Goal: Transaction & Acquisition: Purchase product/service

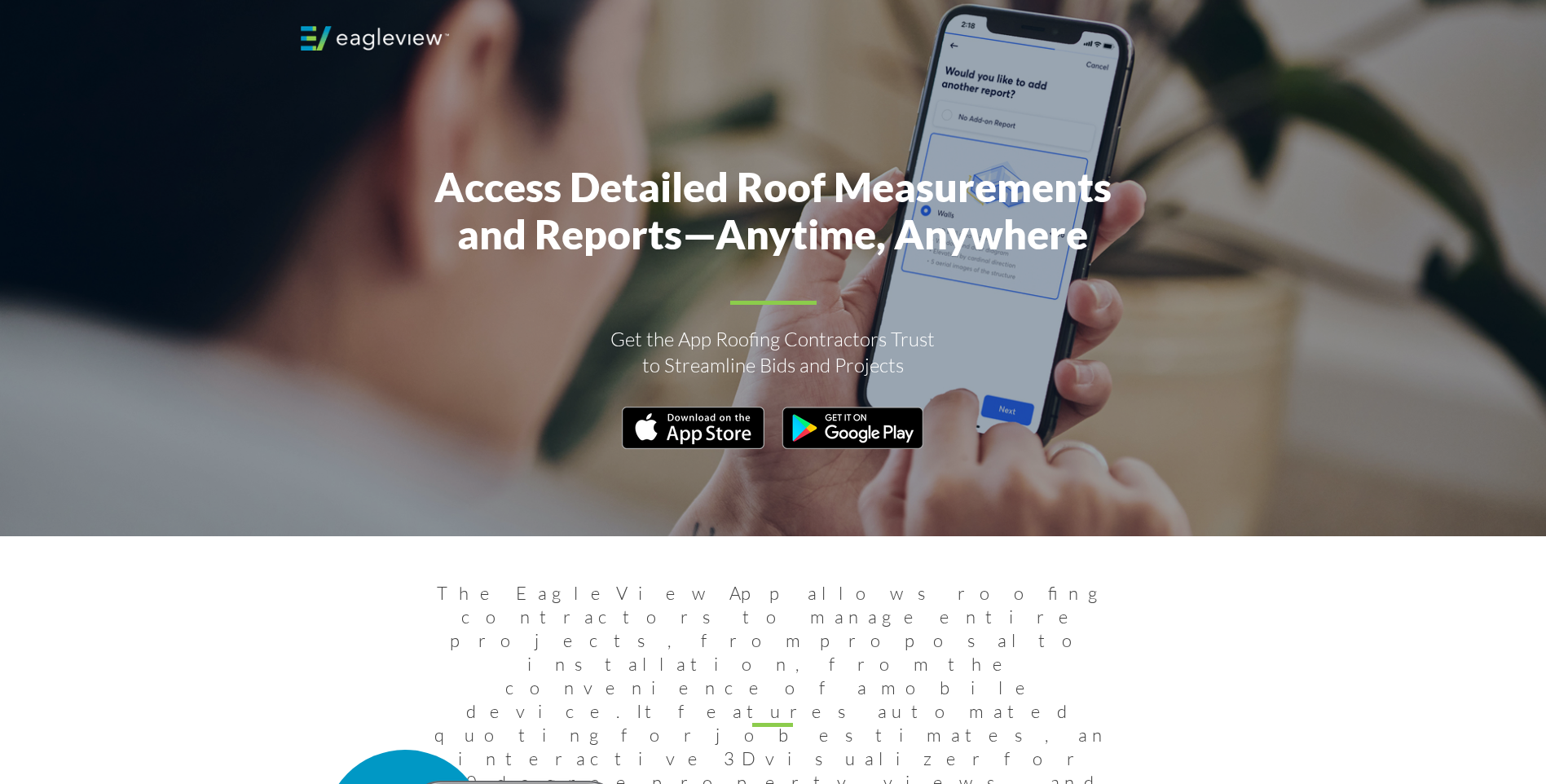
click at [328, 39] on img at bounding box center [375, 38] width 149 height 25
click at [322, 29] on img at bounding box center [375, 38] width 149 height 25
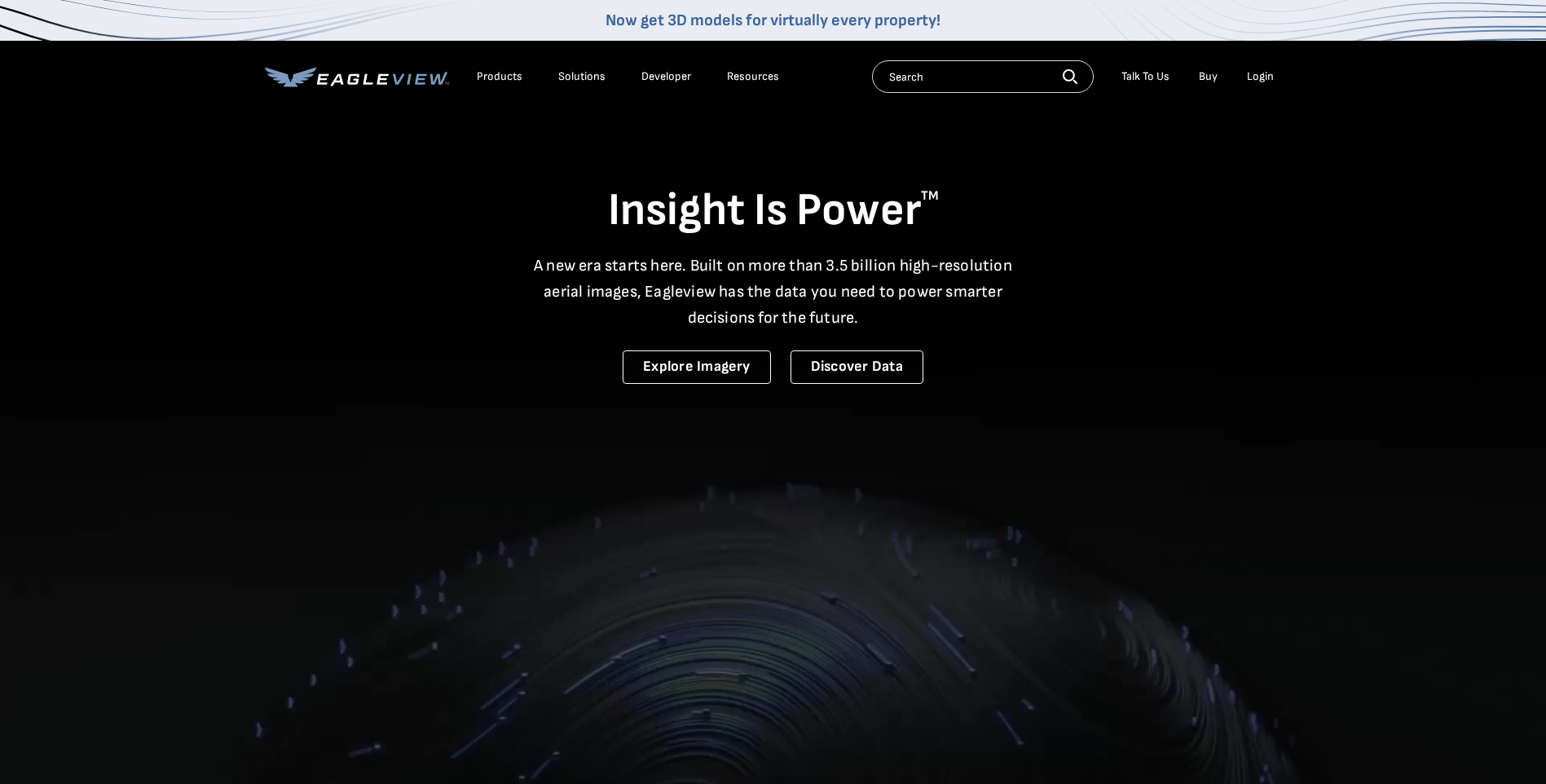
click at [1143, 77] on div "Talk To Us" at bounding box center [1145, 77] width 48 height 15
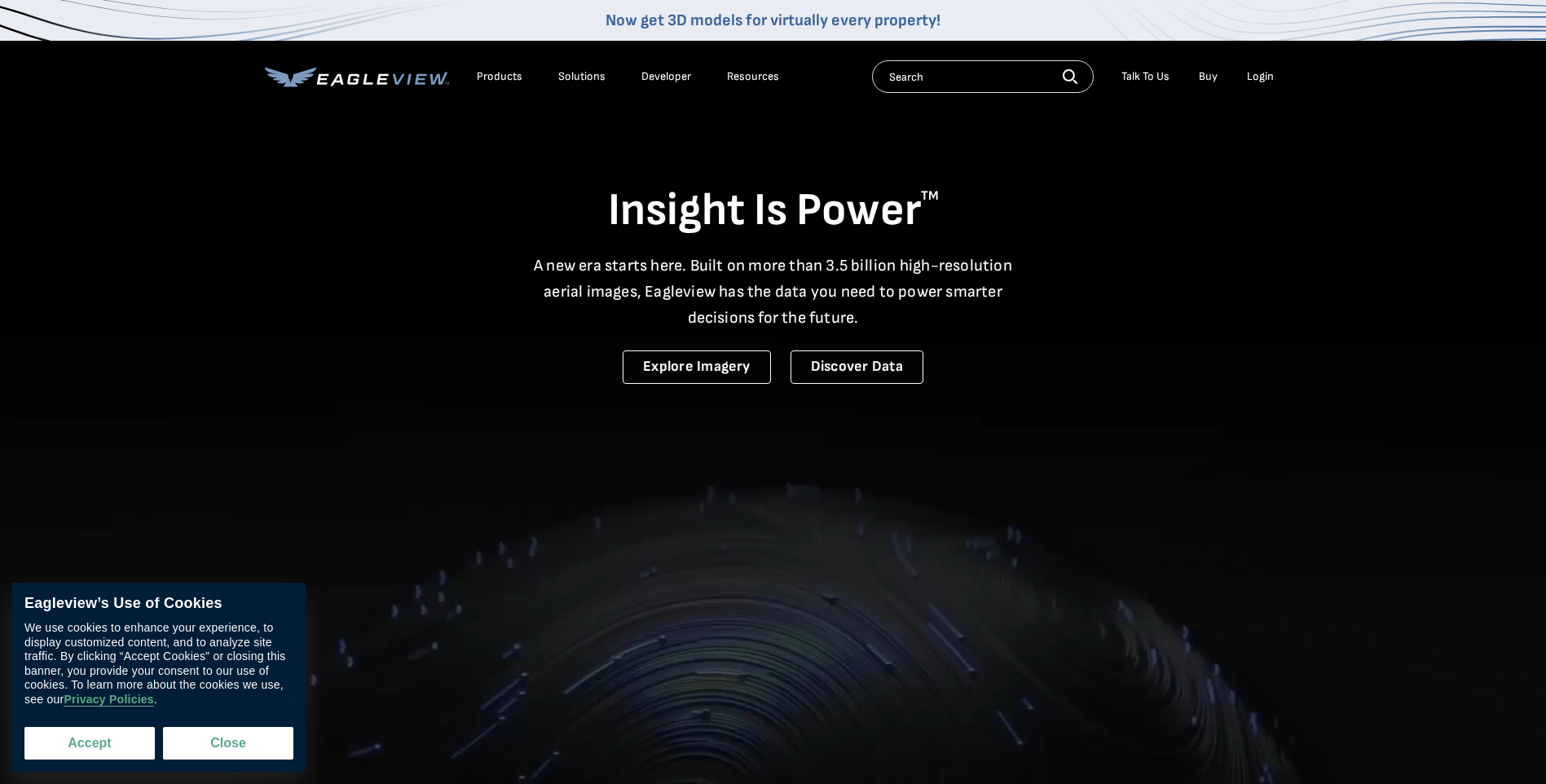
click at [108, 742] on button "Accept" at bounding box center [90, 744] width 130 height 33
checkbox input "true"
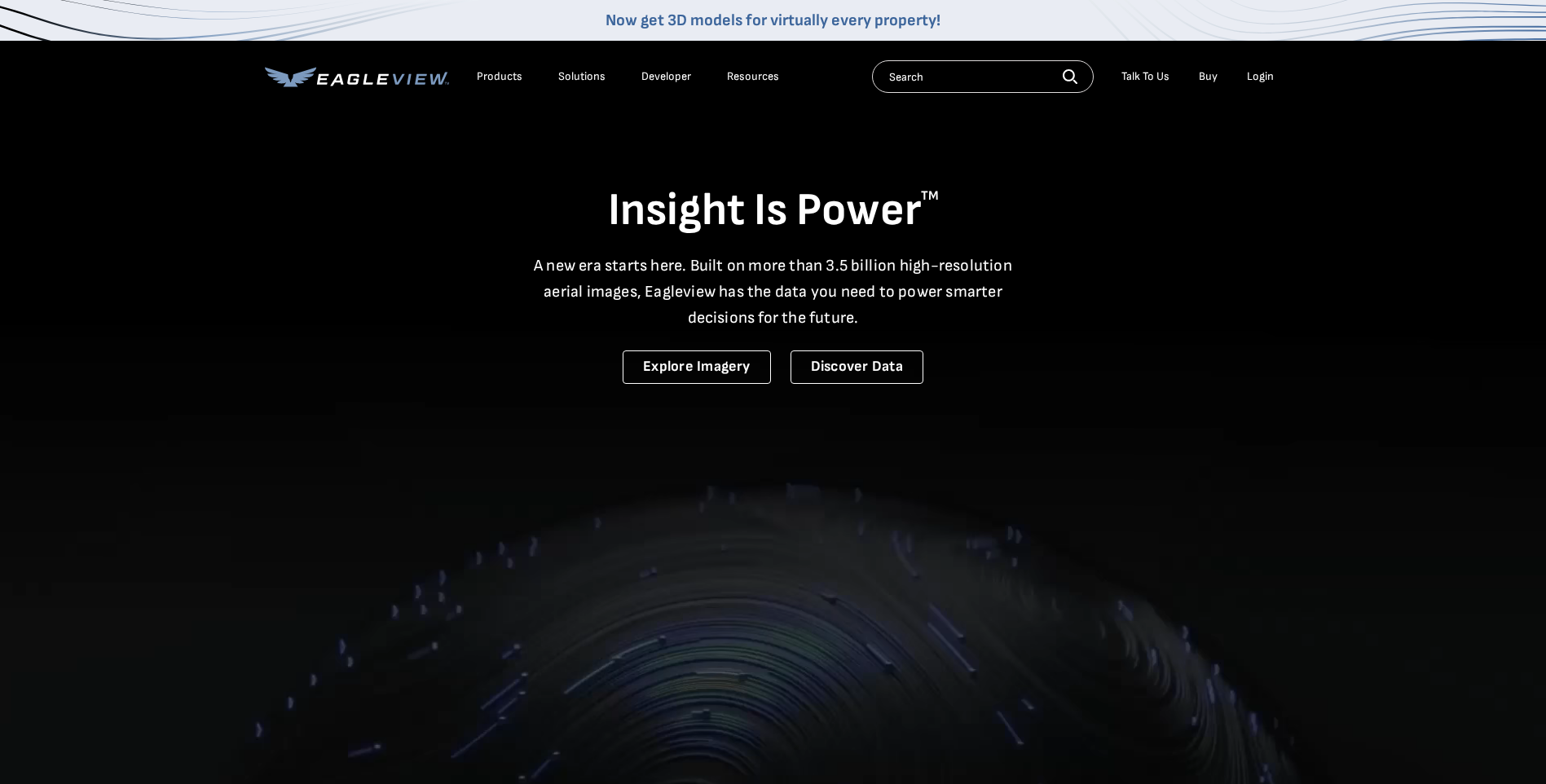
click at [1155, 70] on div "Talk To Us" at bounding box center [1145, 77] width 48 height 15
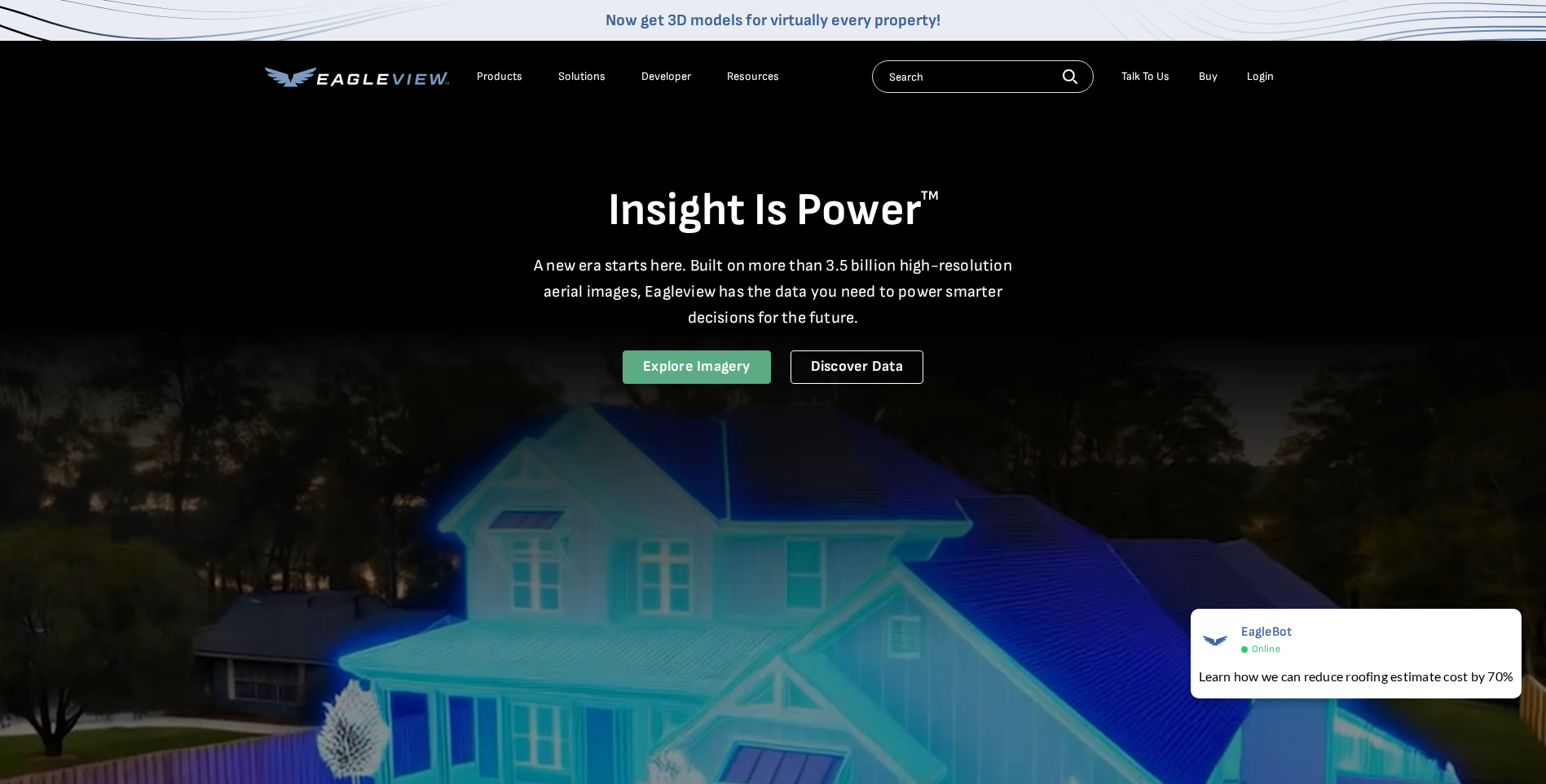
click at [693, 366] on link "Explore Imagery" at bounding box center [697, 367] width 149 height 33
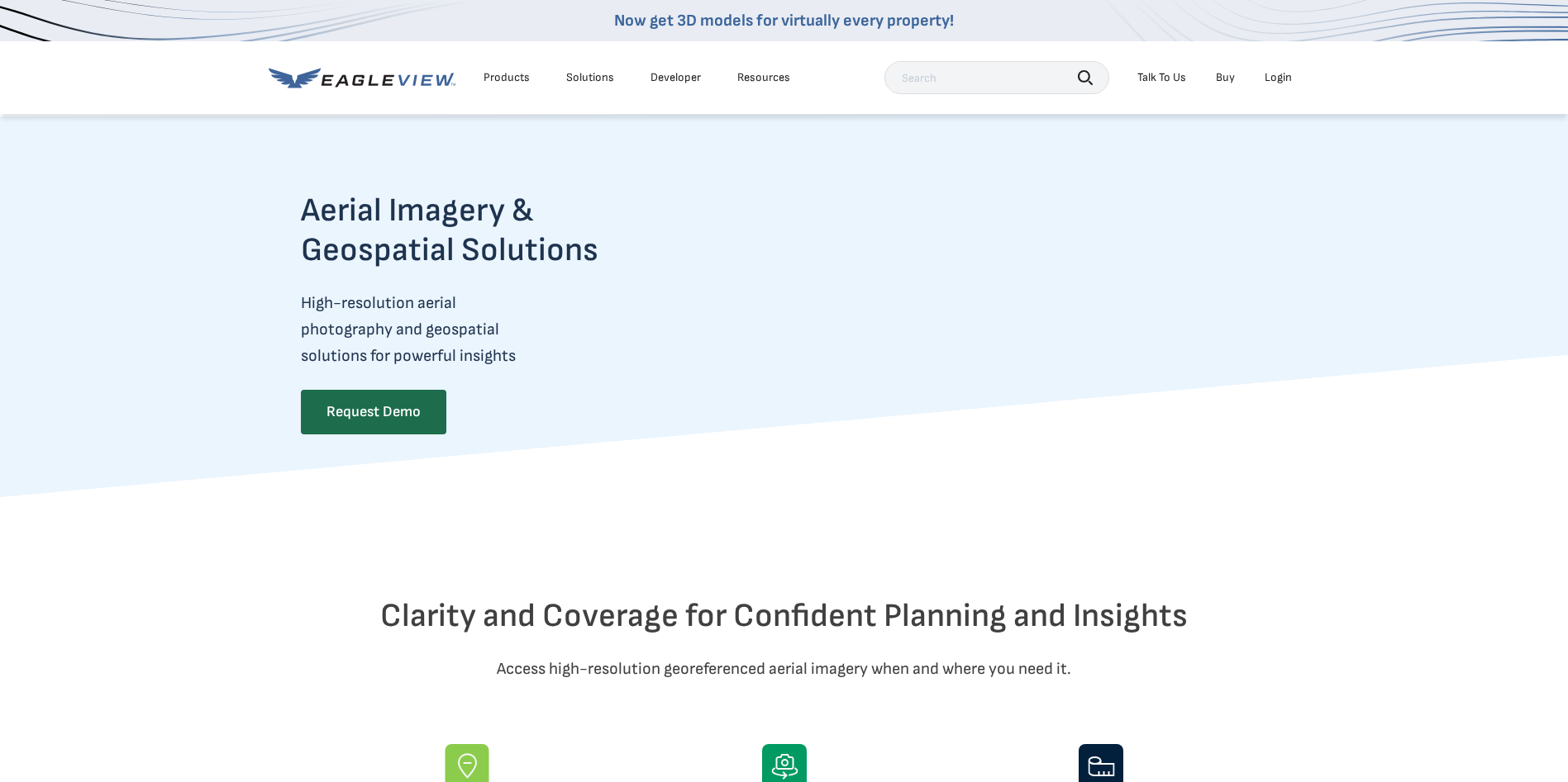
click at [493, 71] on div "Products" at bounding box center [507, 78] width 47 height 15
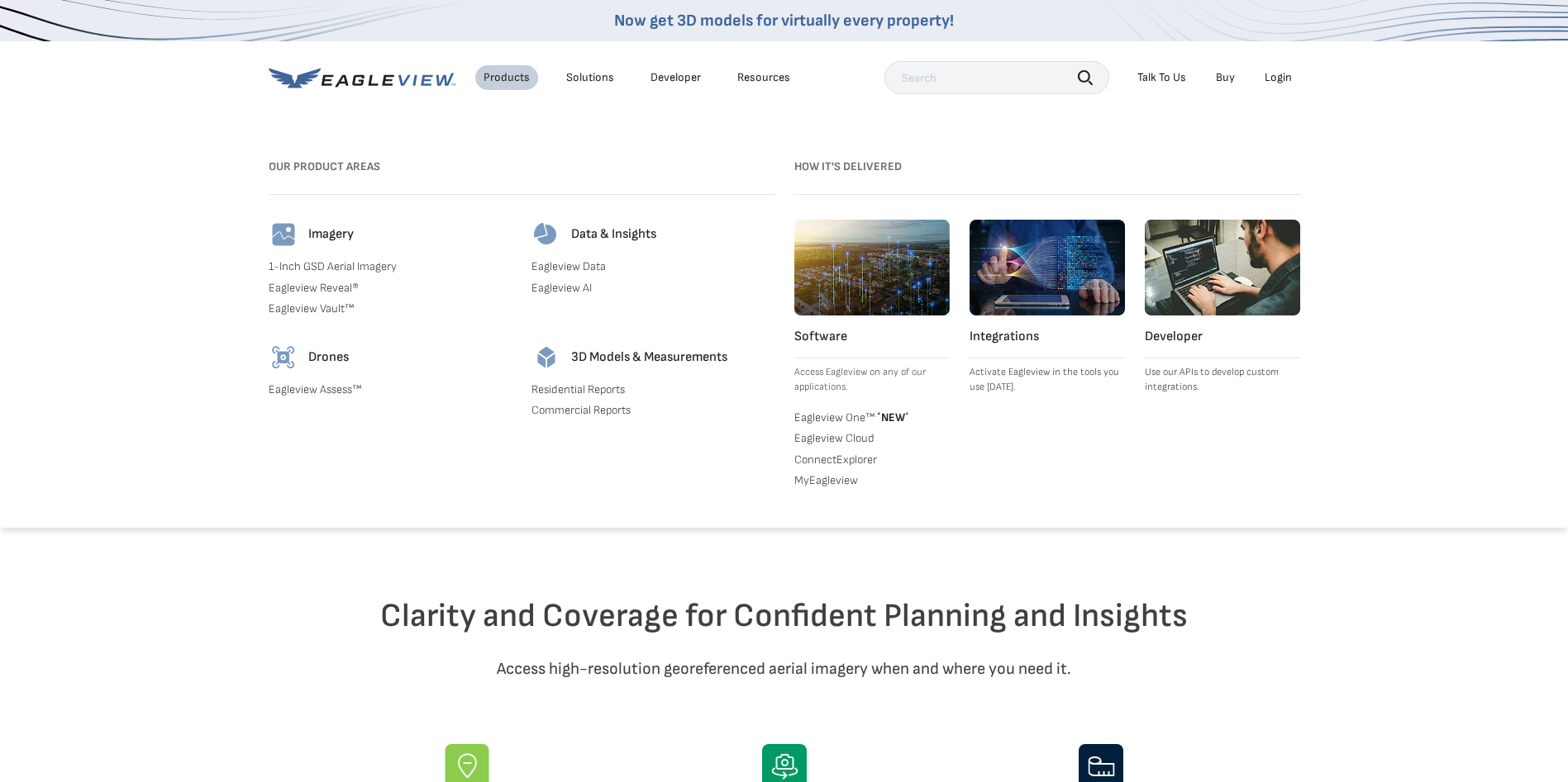
click at [1224, 81] on link "Buy" at bounding box center [1225, 78] width 19 height 15
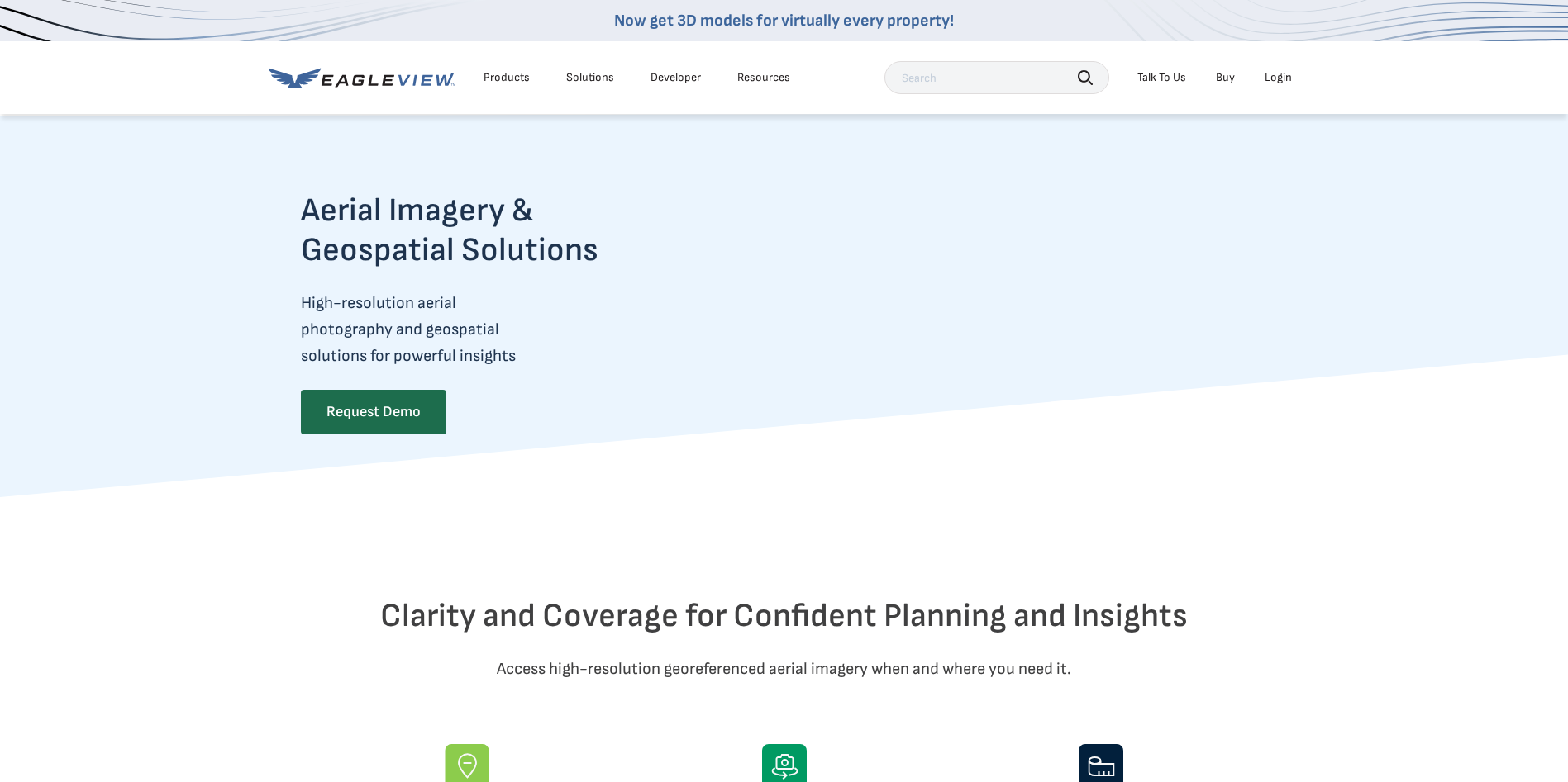
click at [1167, 80] on div "Talk To Us" at bounding box center [1162, 78] width 48 height 15
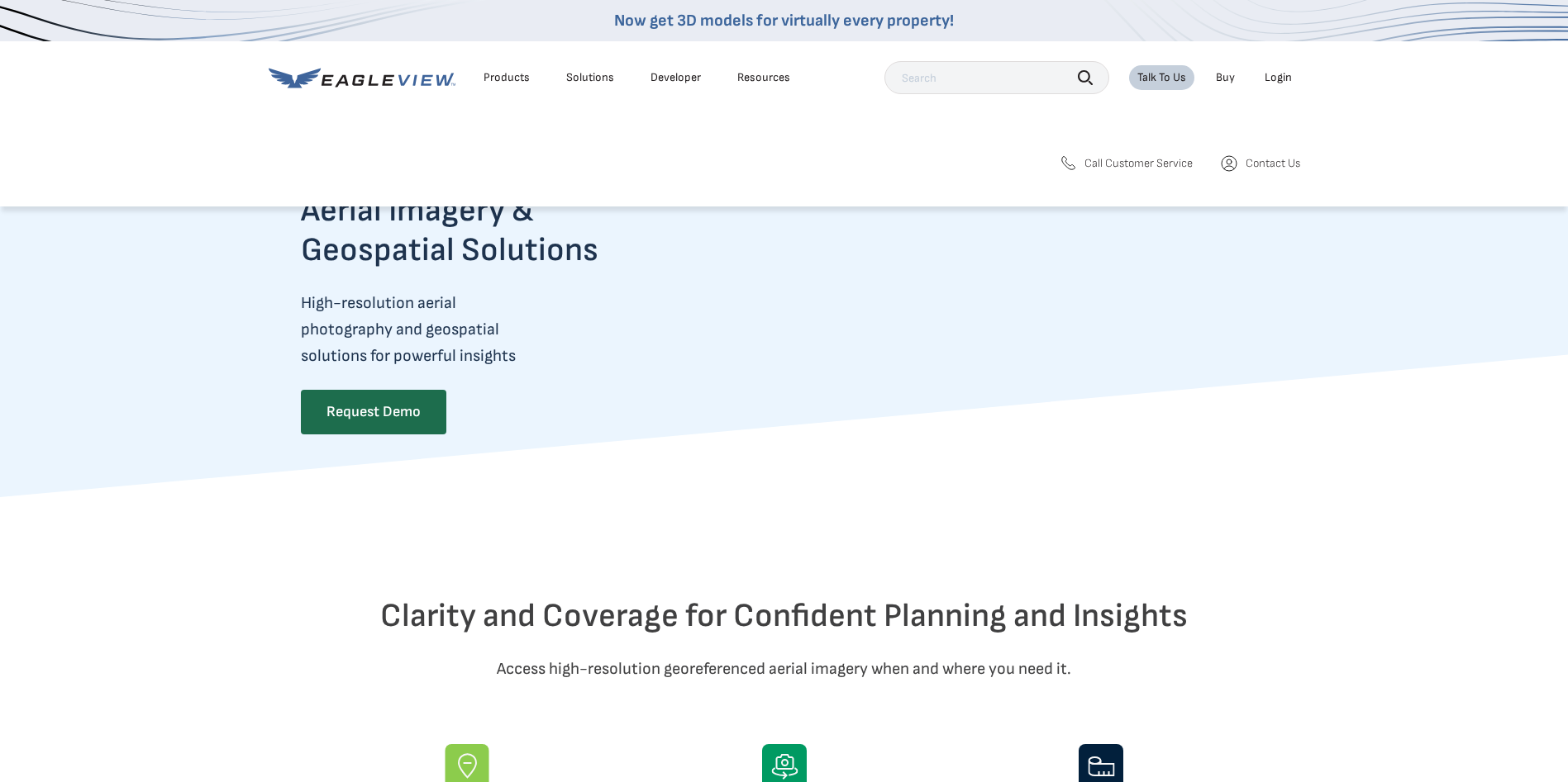
click at [1134, 166] on span "Call Customer Service" at bounding box center [1138, 164] width 108 height 15
click at [1290, 161] on span "Contact Us" at bounding box center [1272, 164] width 55 height 15
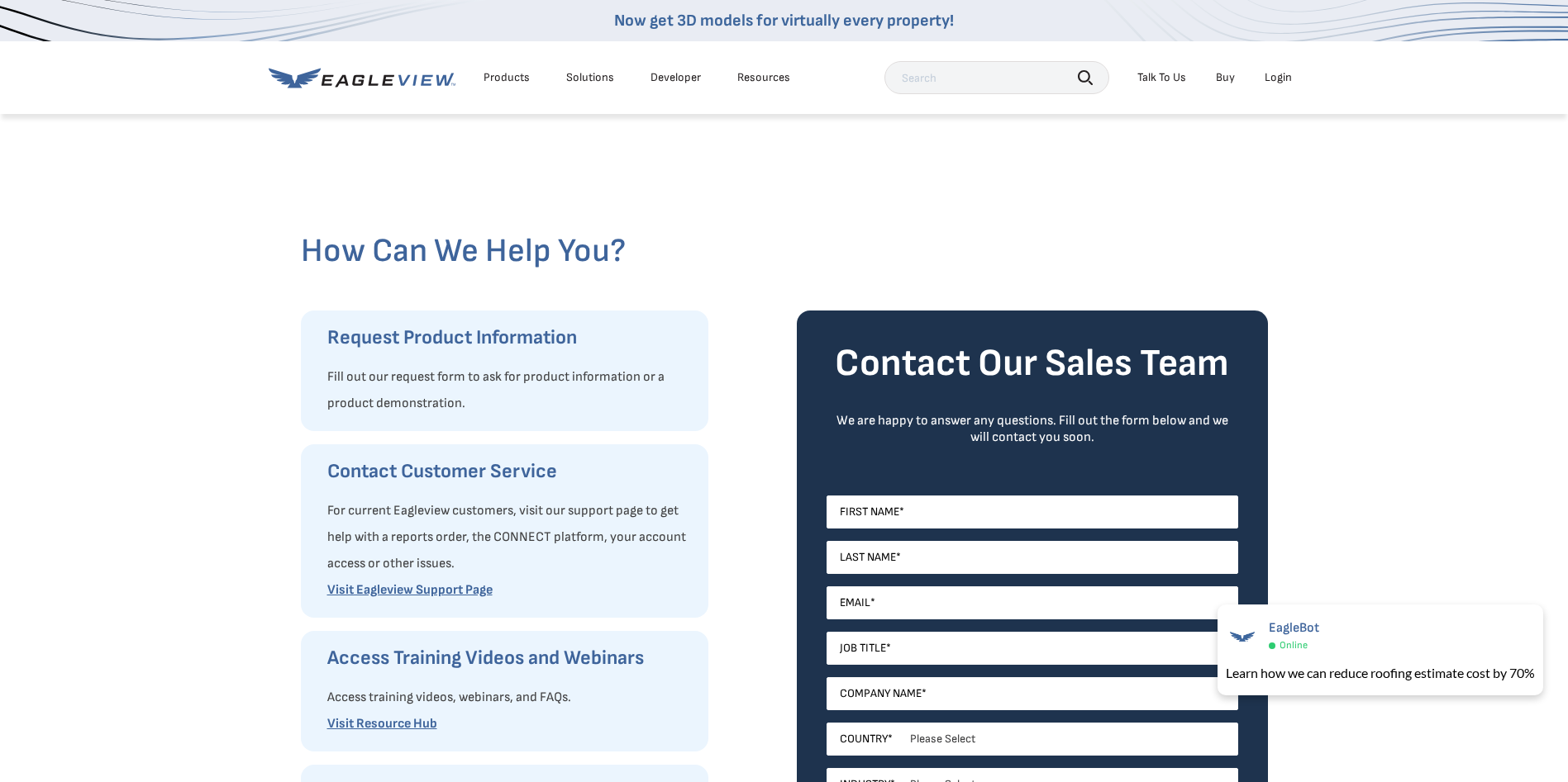
click at [392, 74] on icon at bounding box center [362, 78] width 187 height 20
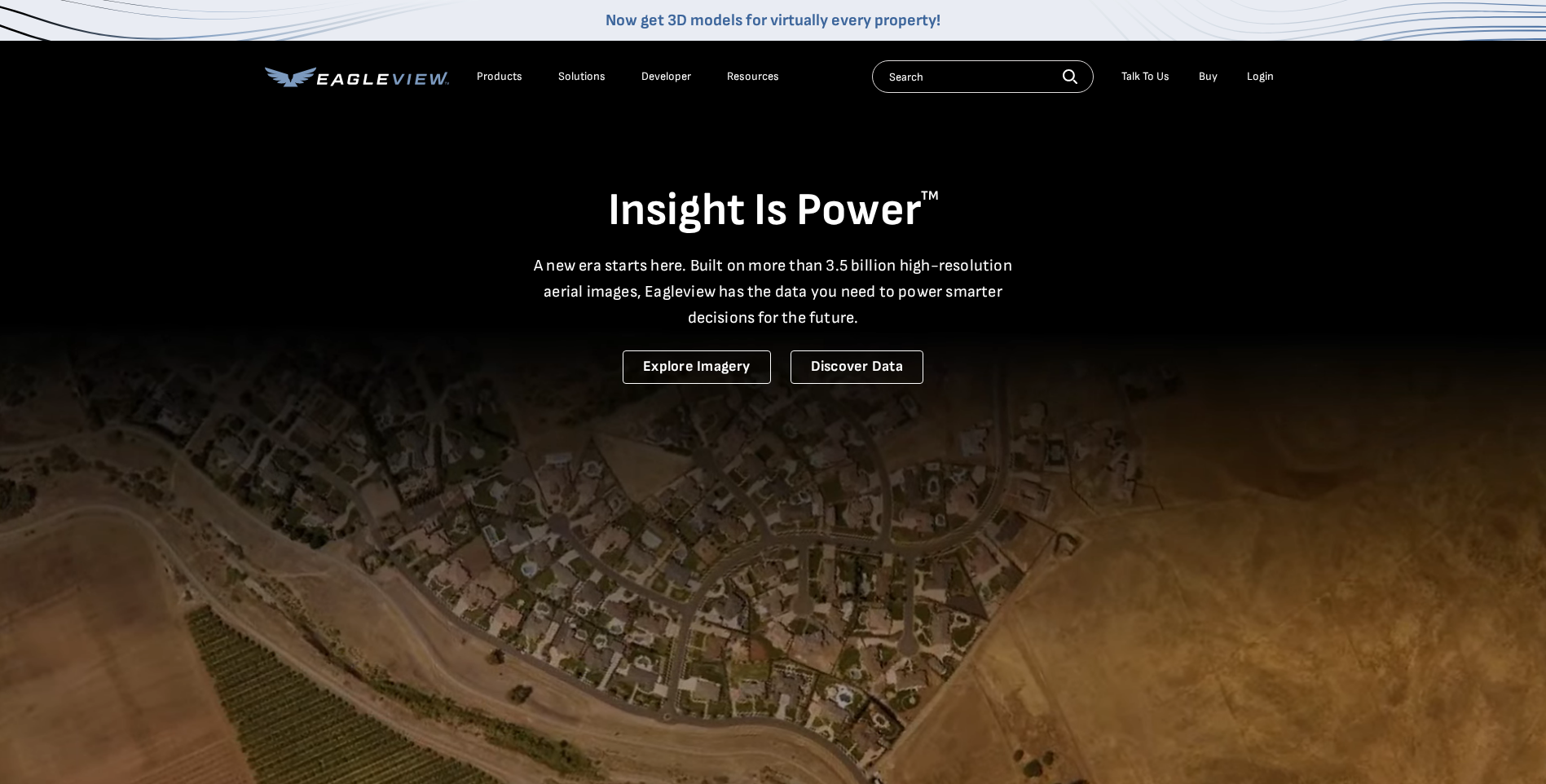
click at [502, 72] on div "Products" at bounding box center [500, 77] width 46 height 15
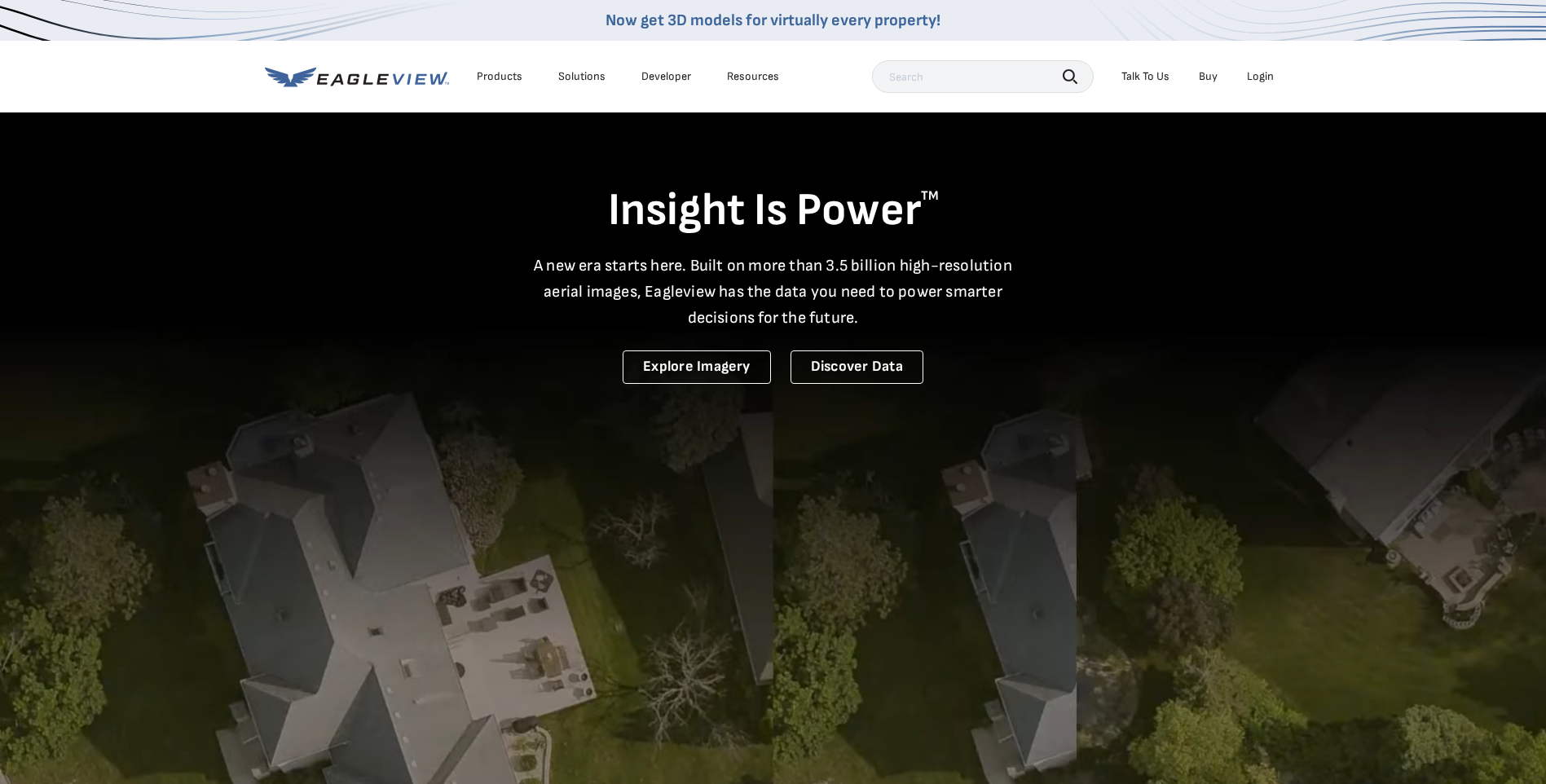
click at [508, 78] on div "Products" at bounding box center [500, 77] width 46 height 15
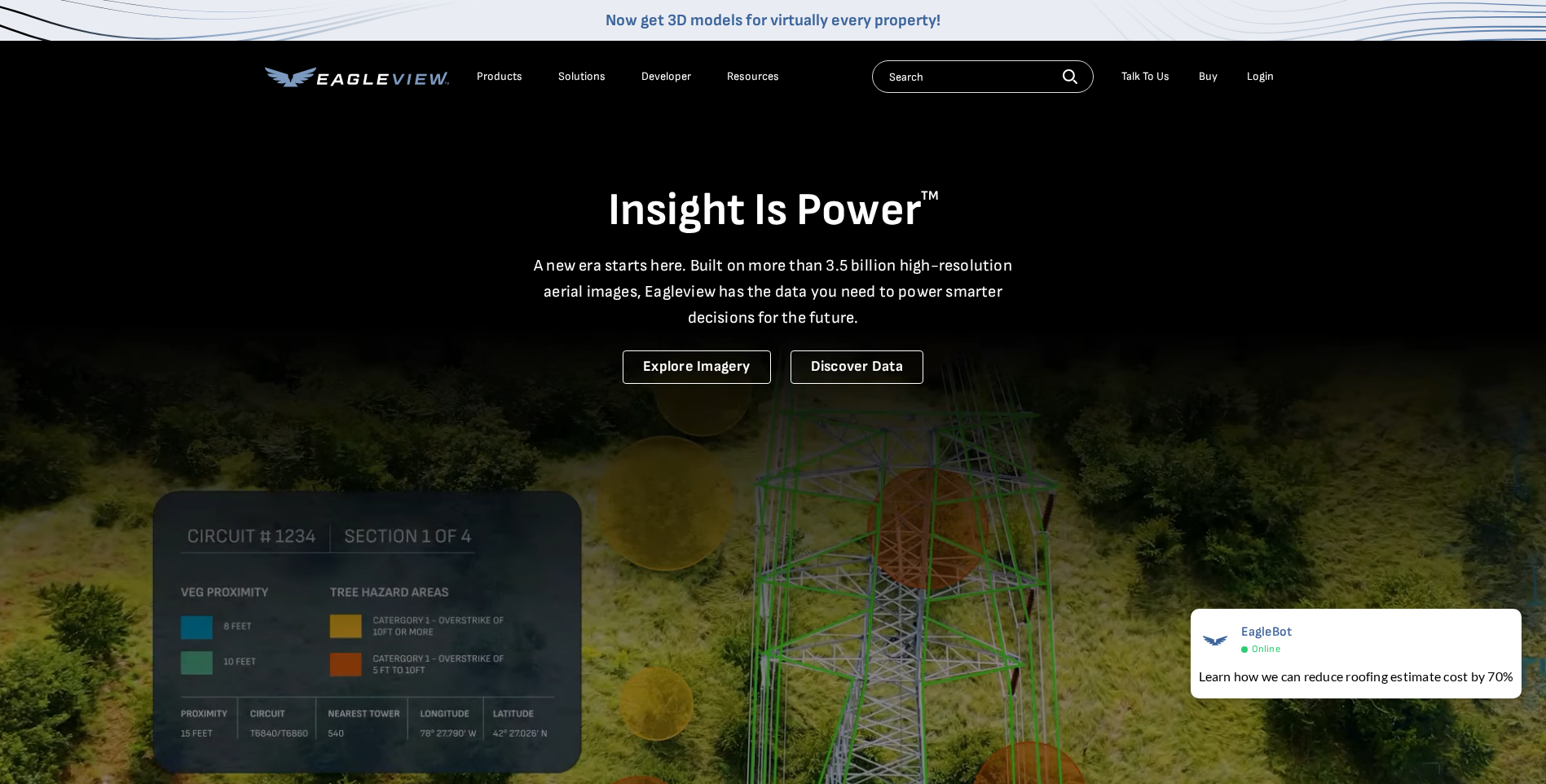
click at [319, 75] on icon at bounding box center [322, 79] width 12 height 11
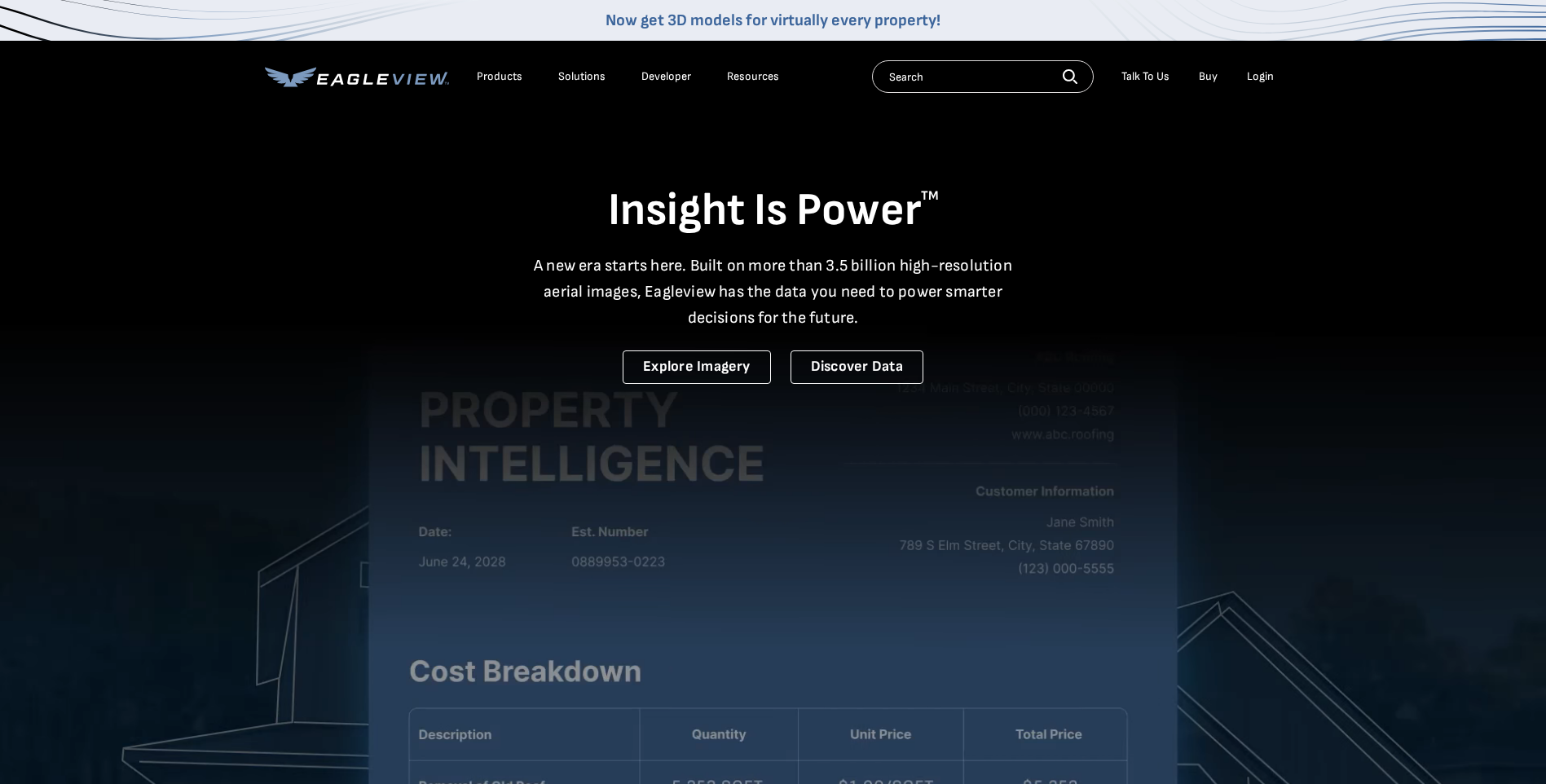
click at [377, 67] on icon at bounding box center [357, 77] width 184 height 20
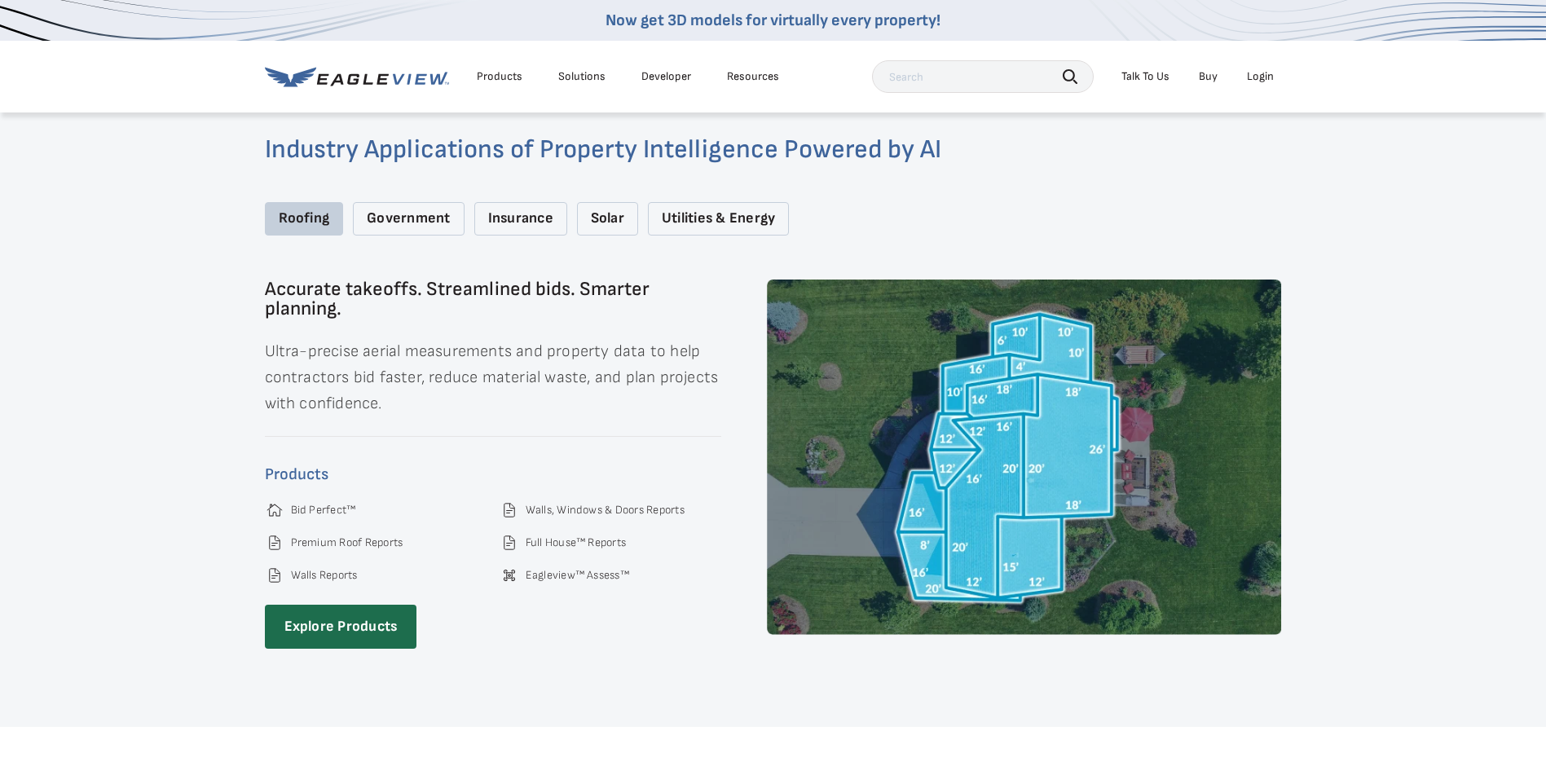
scroll to position [2369, 0]
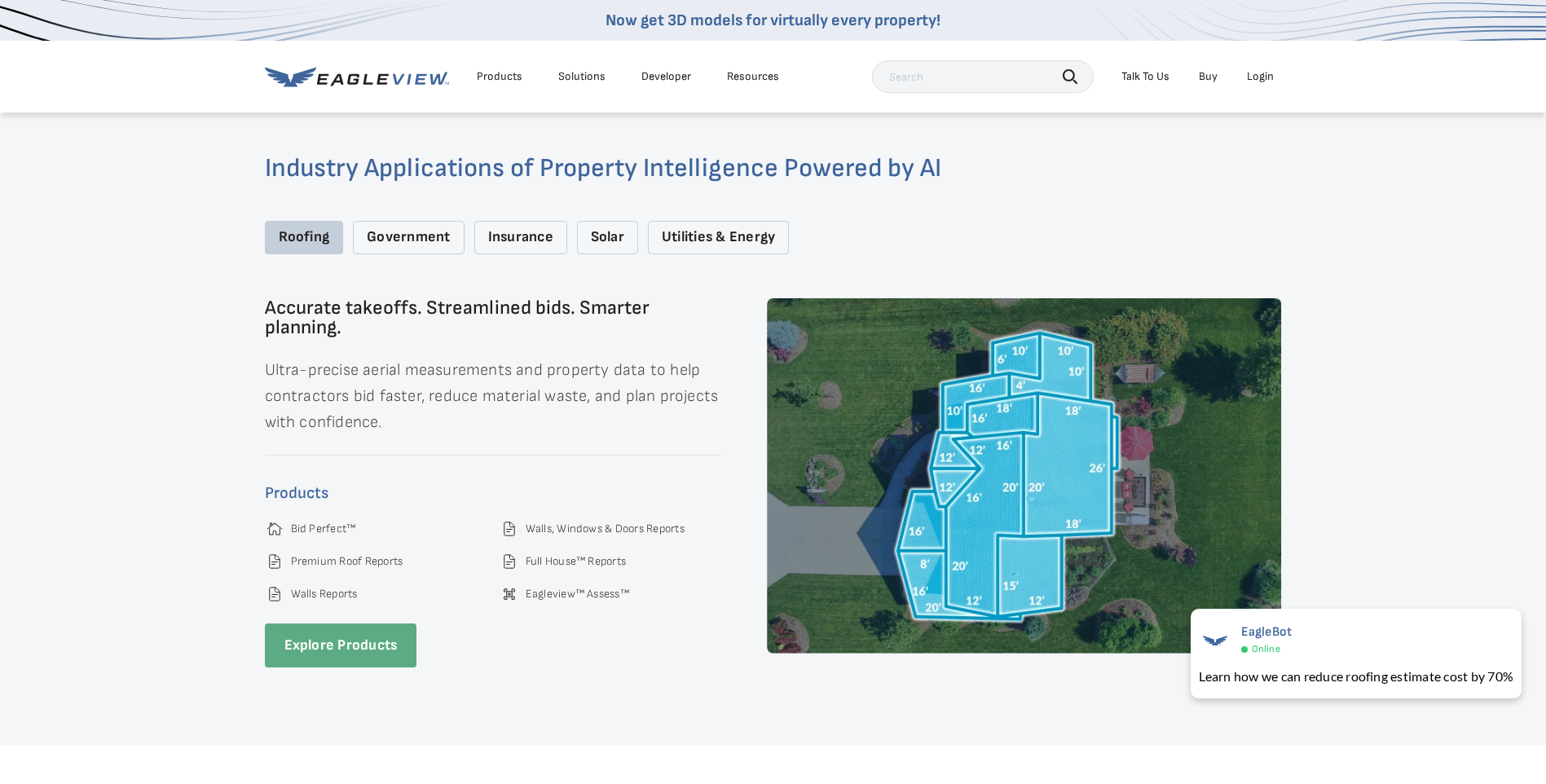
click at [336, 628] on link "Explore Products" at bounding box center [341, 646] width 152 height 45
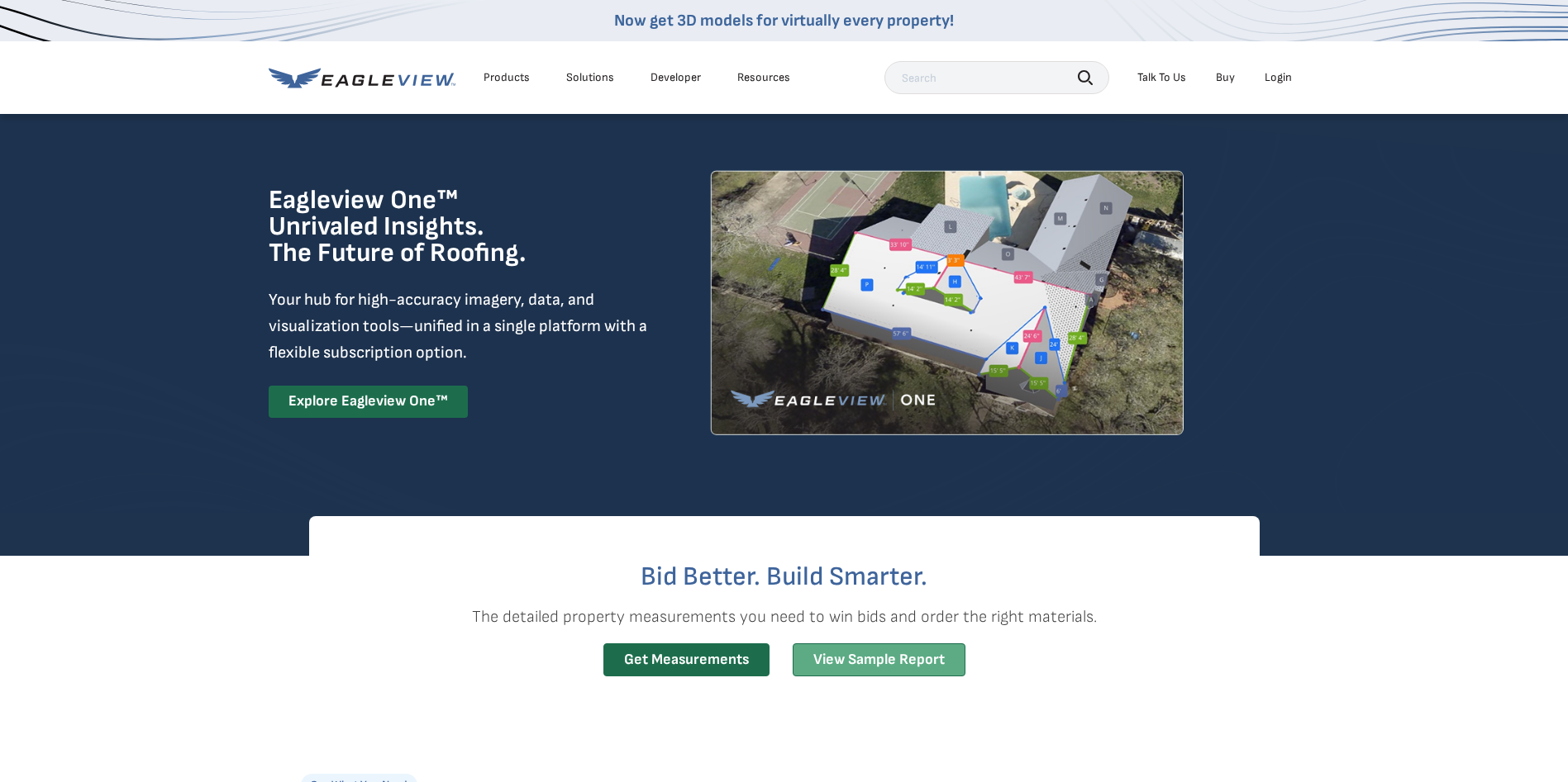
click at [873, 664] on link "View Sample Report" at bounding box center [879, 660] width 173 height 33
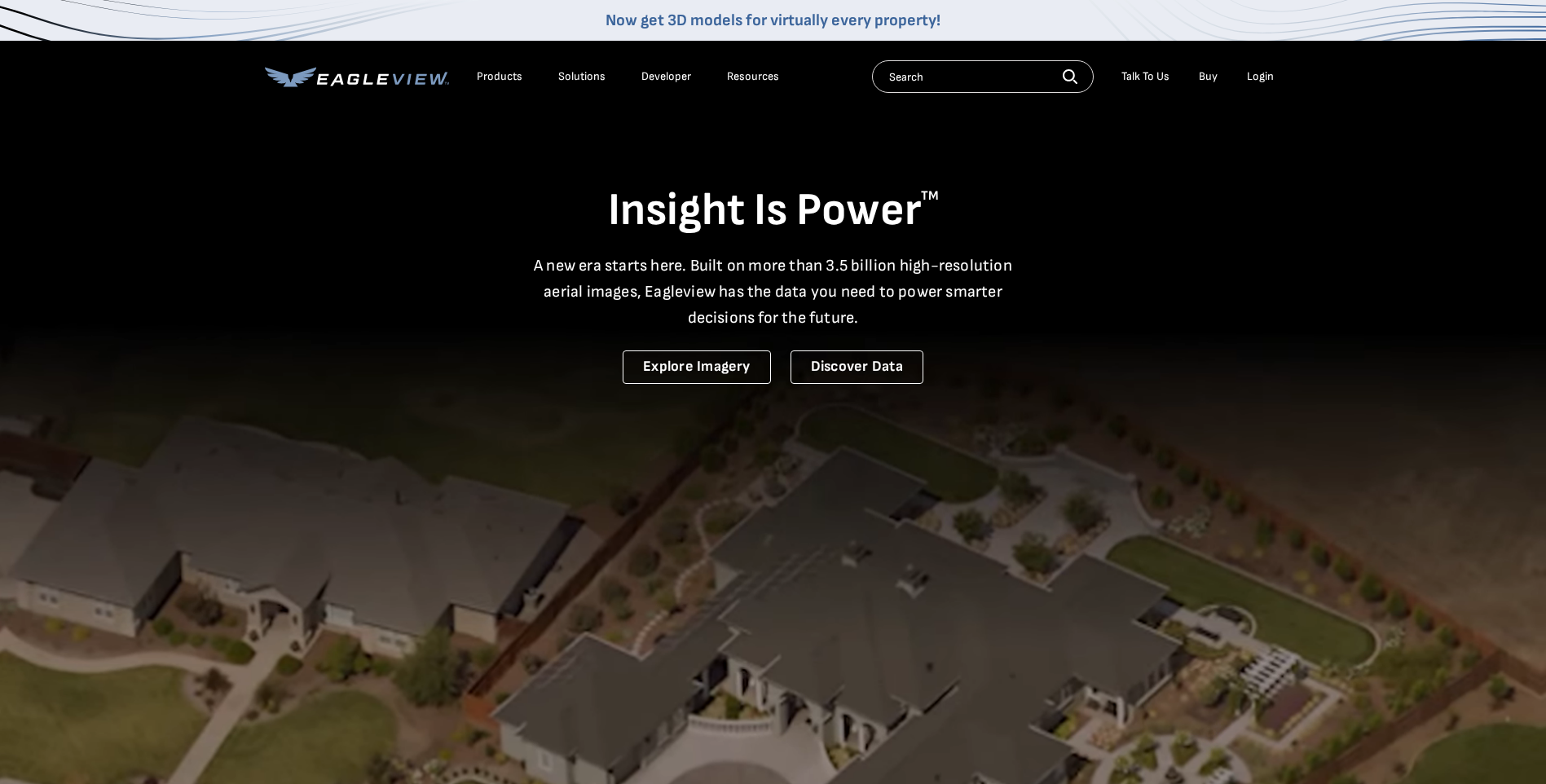
click at [512, 83] on div "Products" at bounding box center [500, 77] width 46 height 15
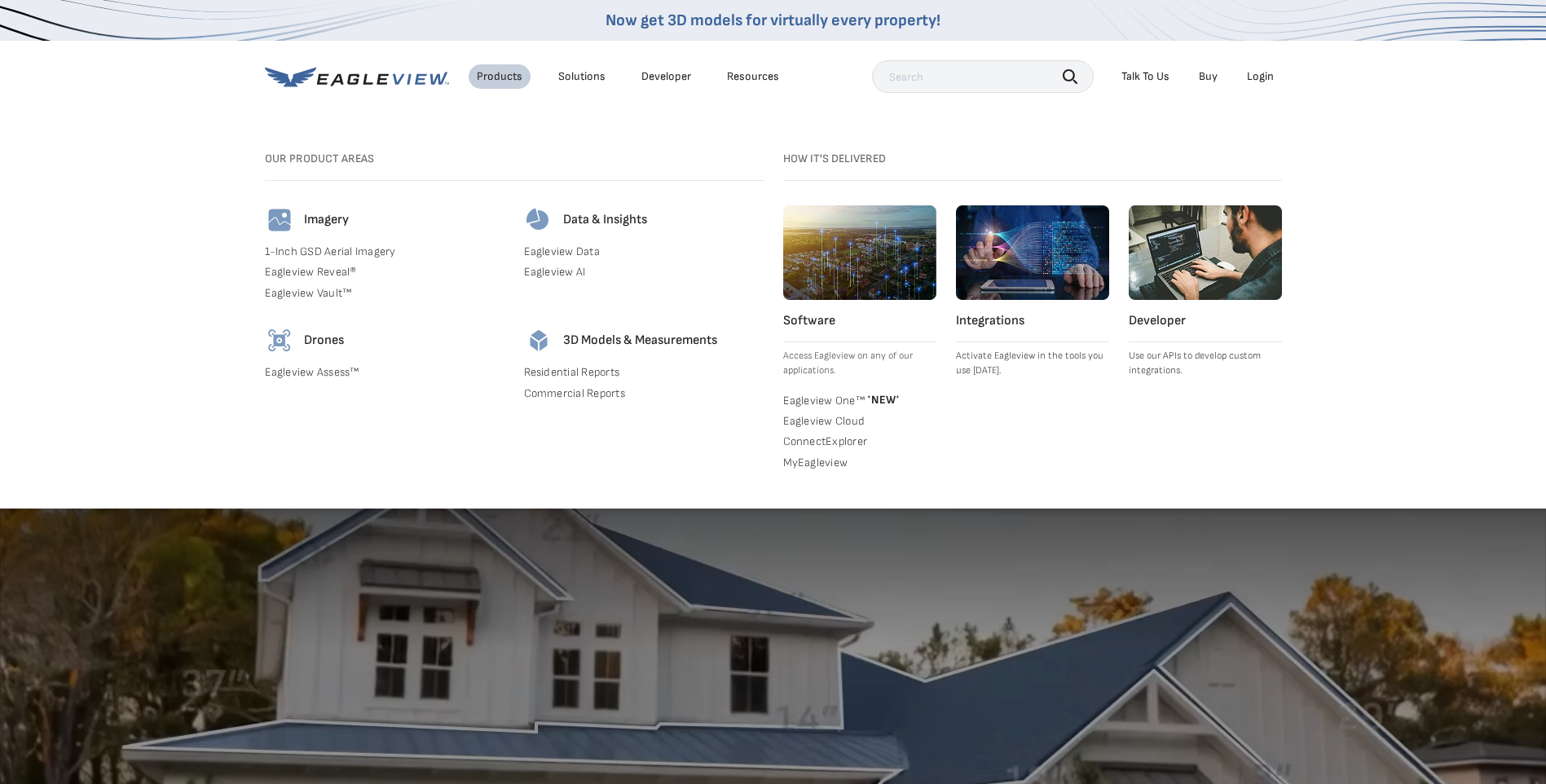
click at [552, 371] on link "Residential Reports" at bounding box center [643, 372] width 239 height 15
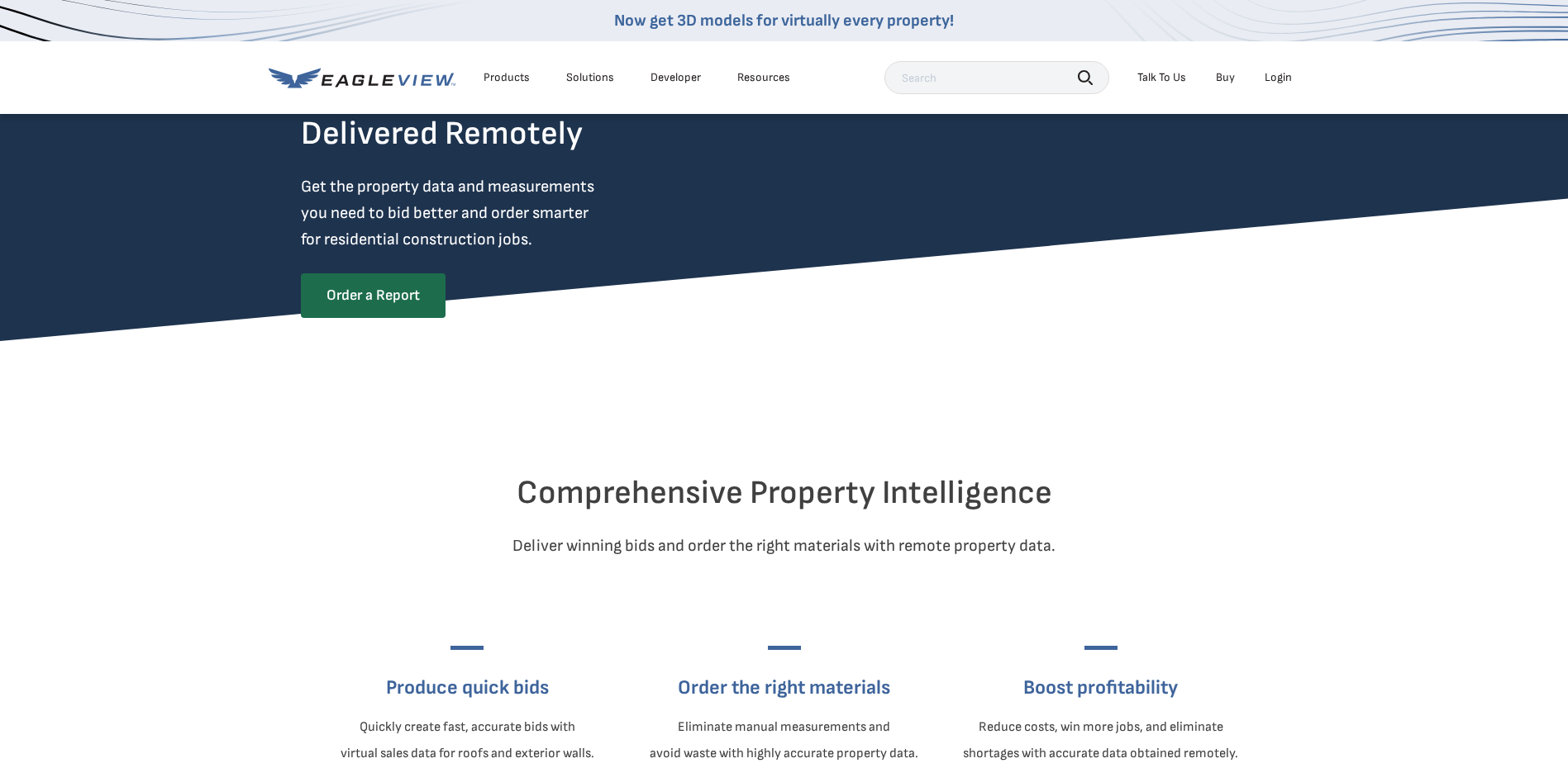
scroll to position [166, 0]
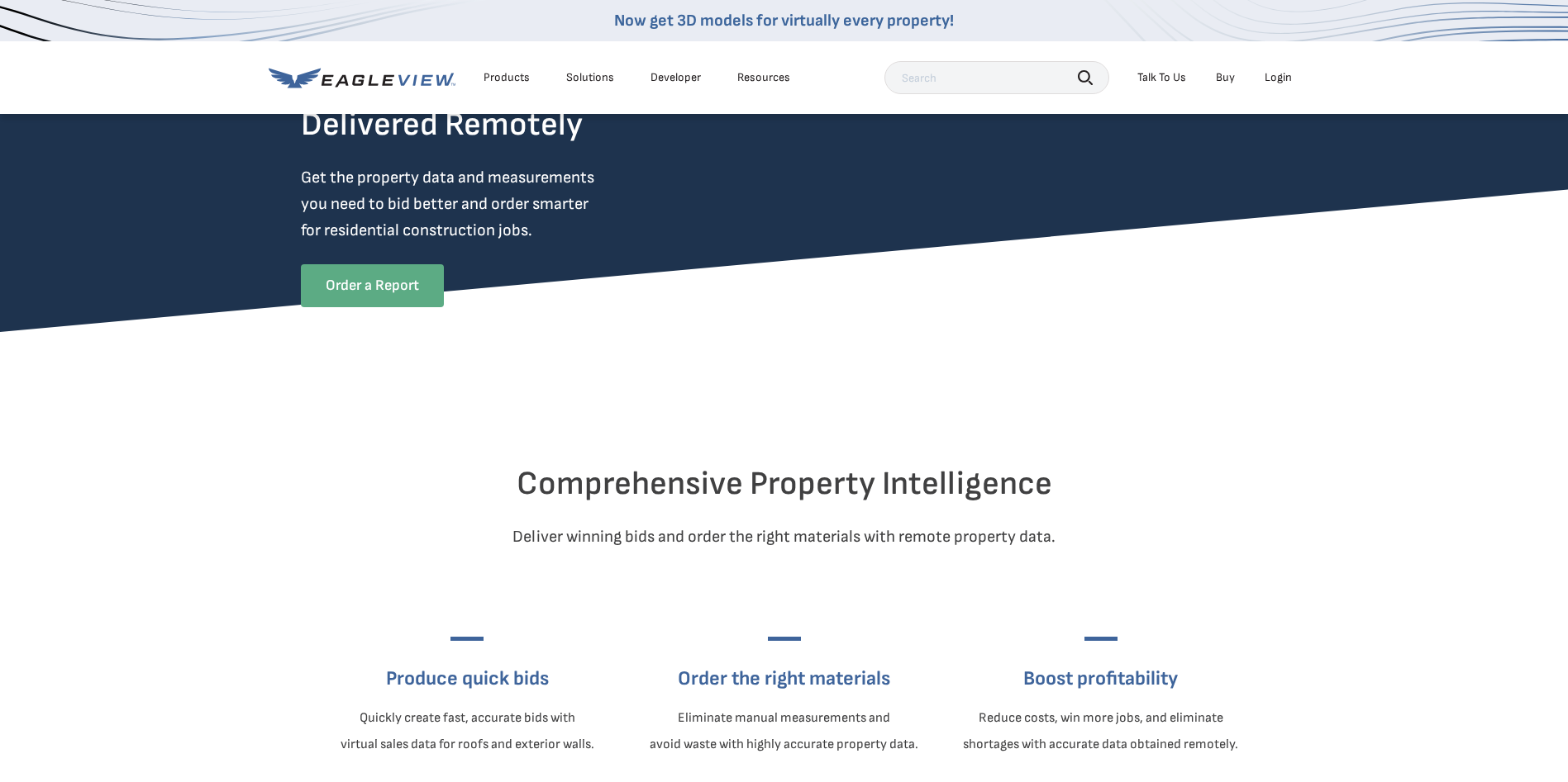
click at [403, 297] on link "Order a Report" at bounding box center [372, 285] width 143 height 43
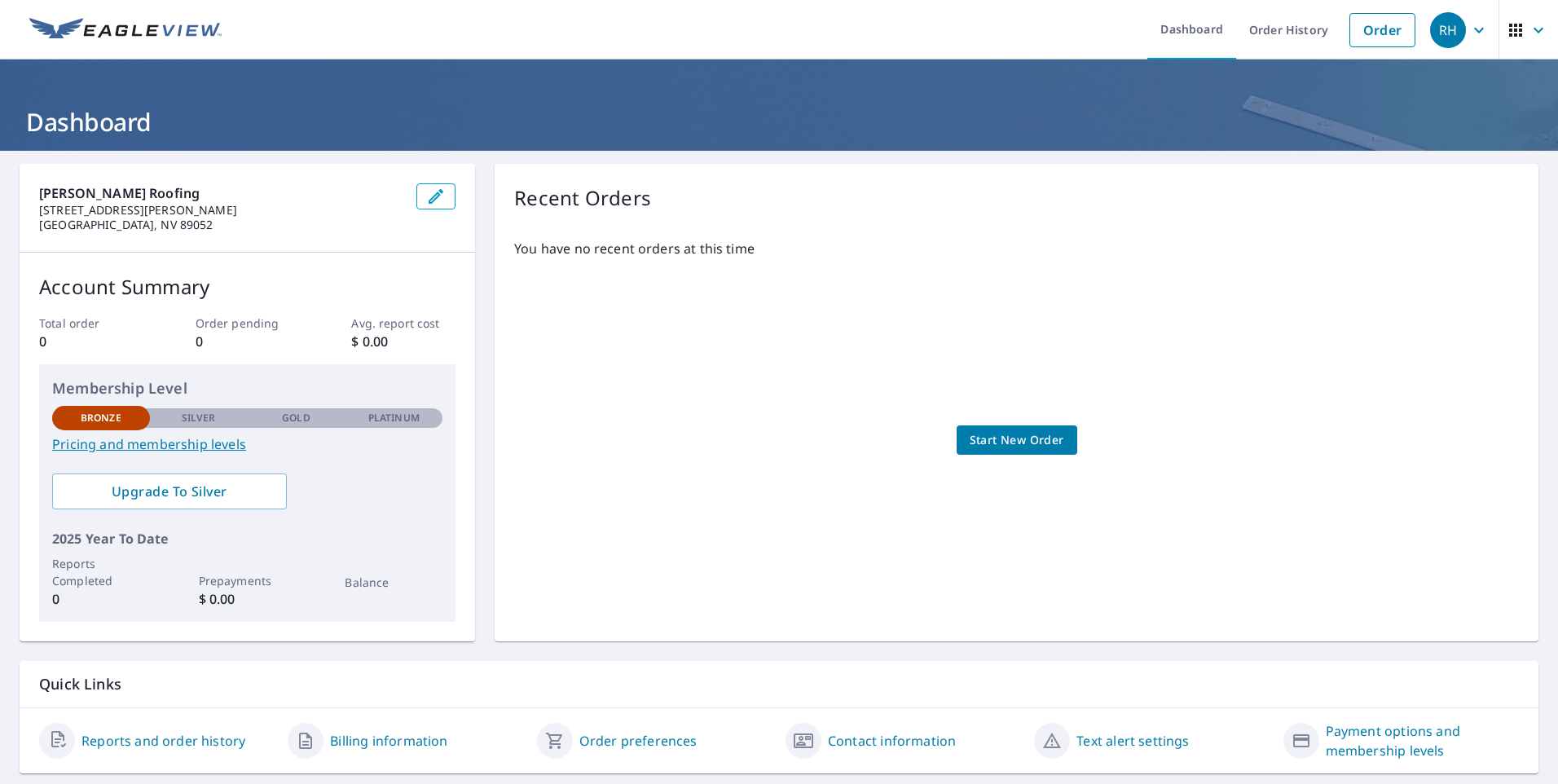
click at [125, 448] on link "Pricing and membership levels" at bounding box center [248, 444] width 391 height 19
click at [992, 442] on span "Start New Order" at bounding box center [1016, 440] width 94 height 20
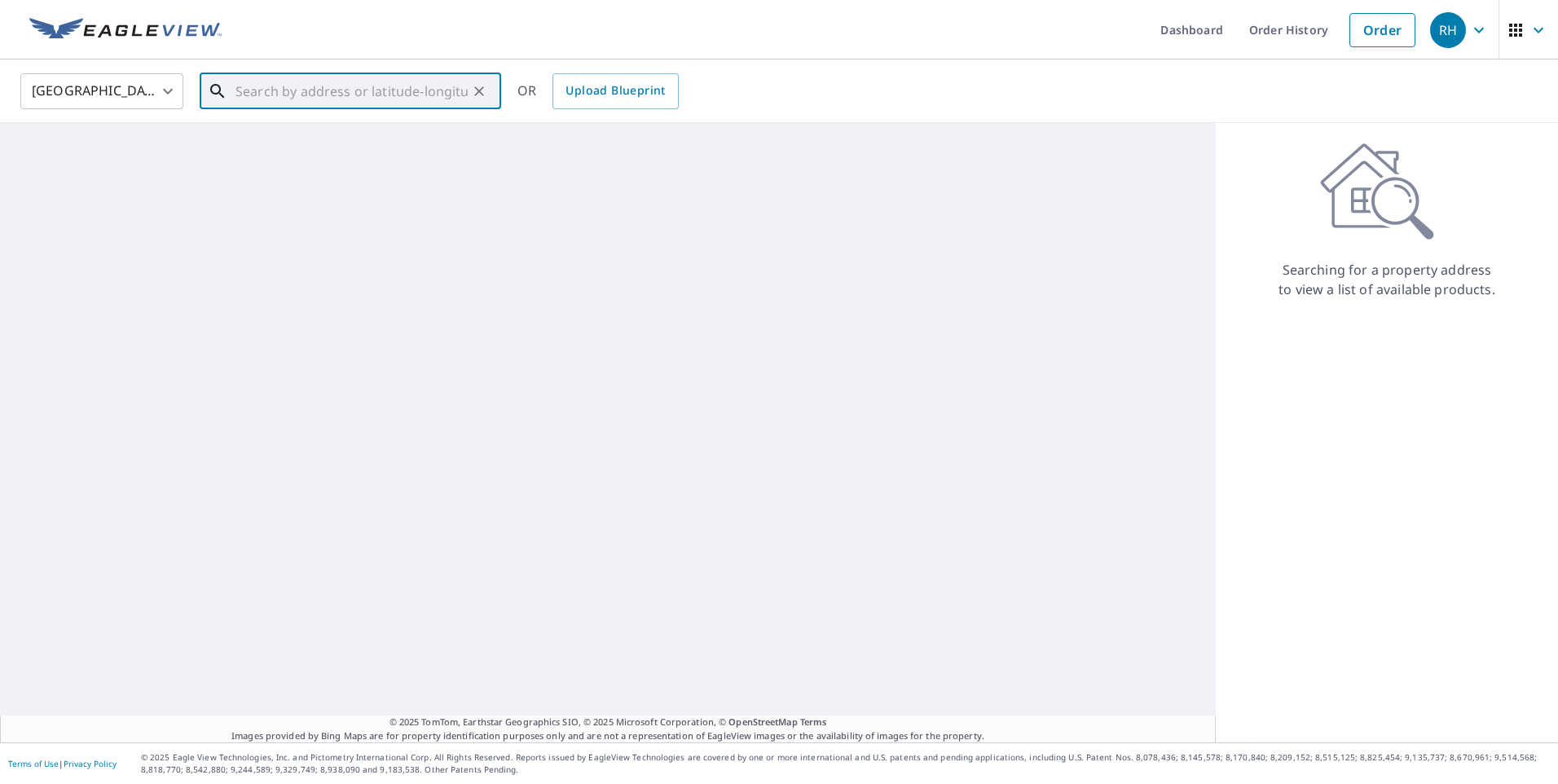
click at [282, 91] on input "text" at bounding box center [351, 92] width 232 height 46
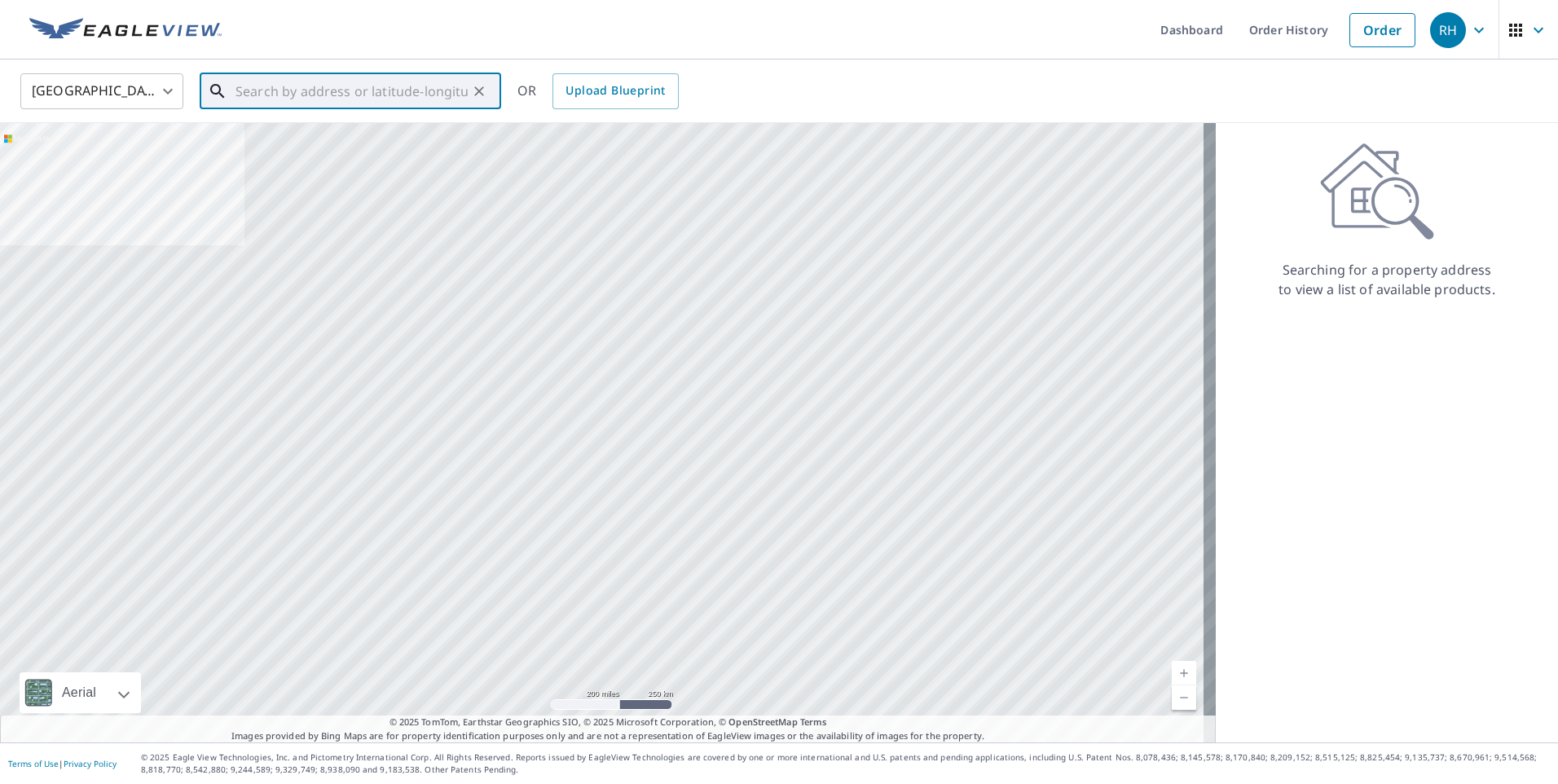
paste input "1 Carson Ct, Ely, NV 89301, USA ."
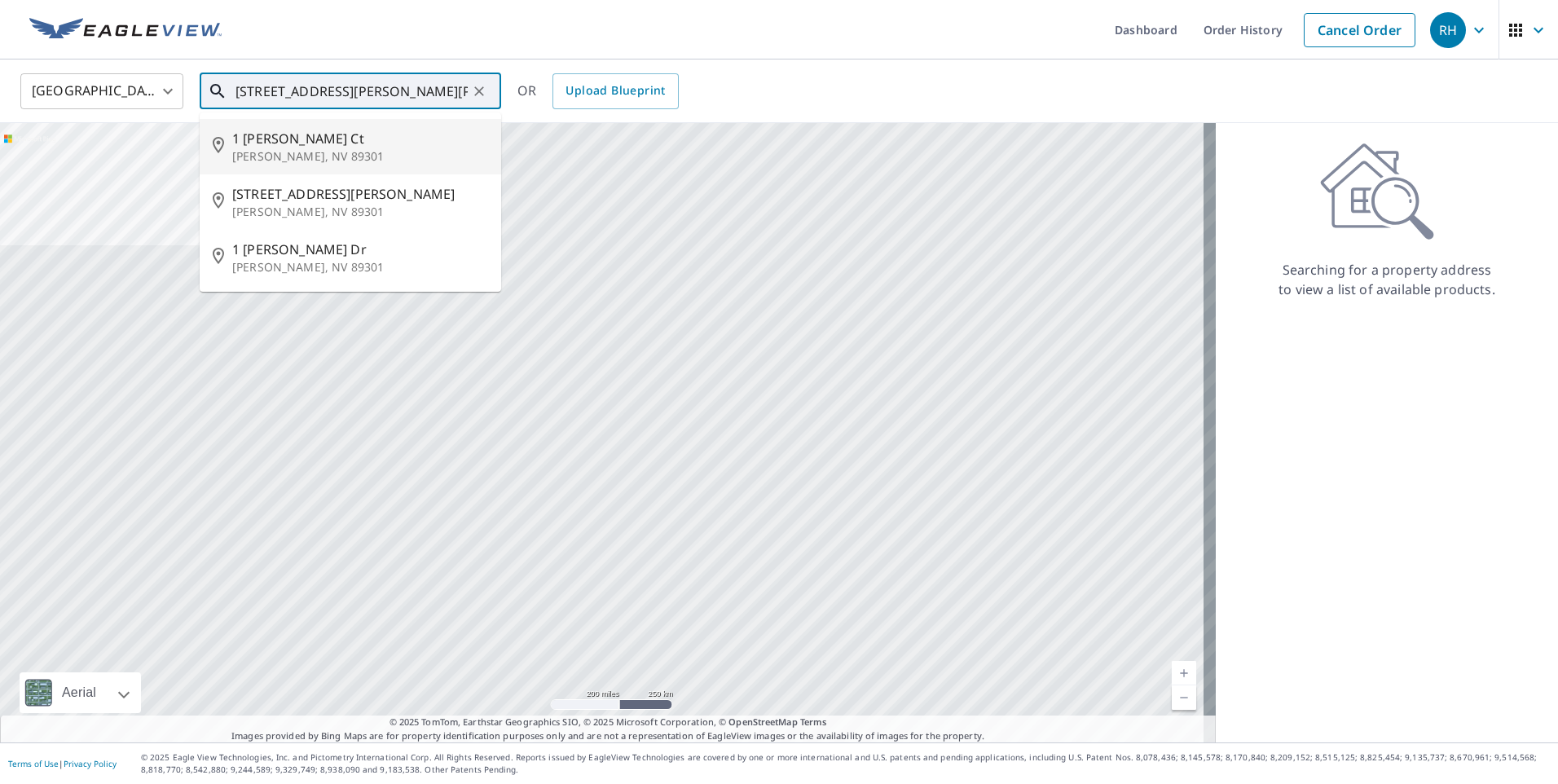
click at [274, 144] on span "1 Carson Ct" at bounding box center [359, 138] width 256 height 19
type input "1 Carson Ct Ely, NV 89301"
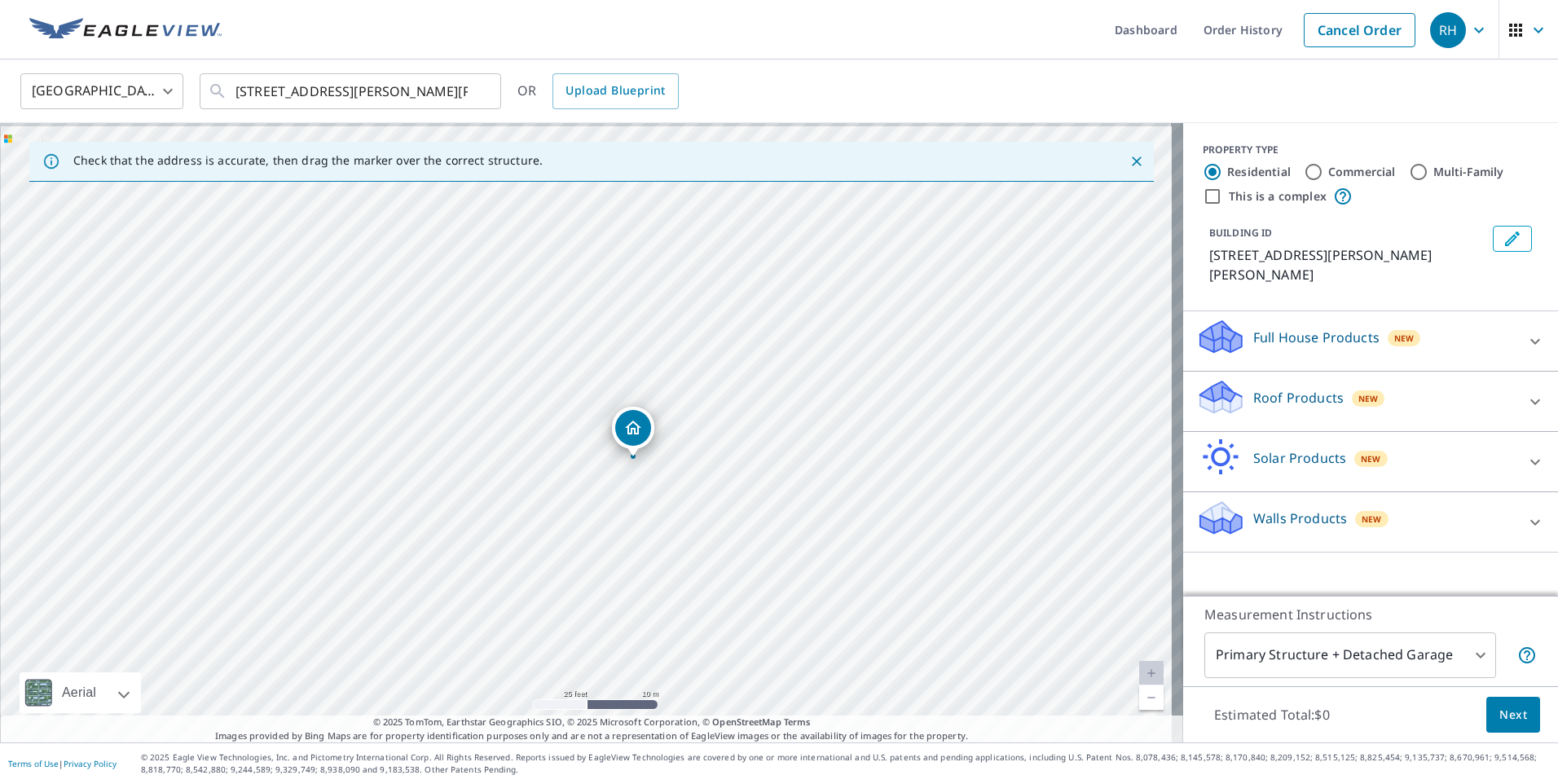
drag, startPoint x: 635, startPoint y: 411, endPoint x: 649, endPoint y: 487, distance: 77.3
click at [649, 487] on div "1 Carson Ct Ely, NV 89301" at bounding box center [591, 432] width 1183 height 619
drag, startPoint x: 793, startPoint y: 404, endPoint x: 677, endPoint y: 397, distance: 116.2
click at [677, 397] on div "1 Carson Ct Ely, NV 89301" at bounding box center [591, 432] width 1183 height 619
click at [1458, 378] on div "Roof Products New" at bounding box center [1355, 401] width 319 height 47
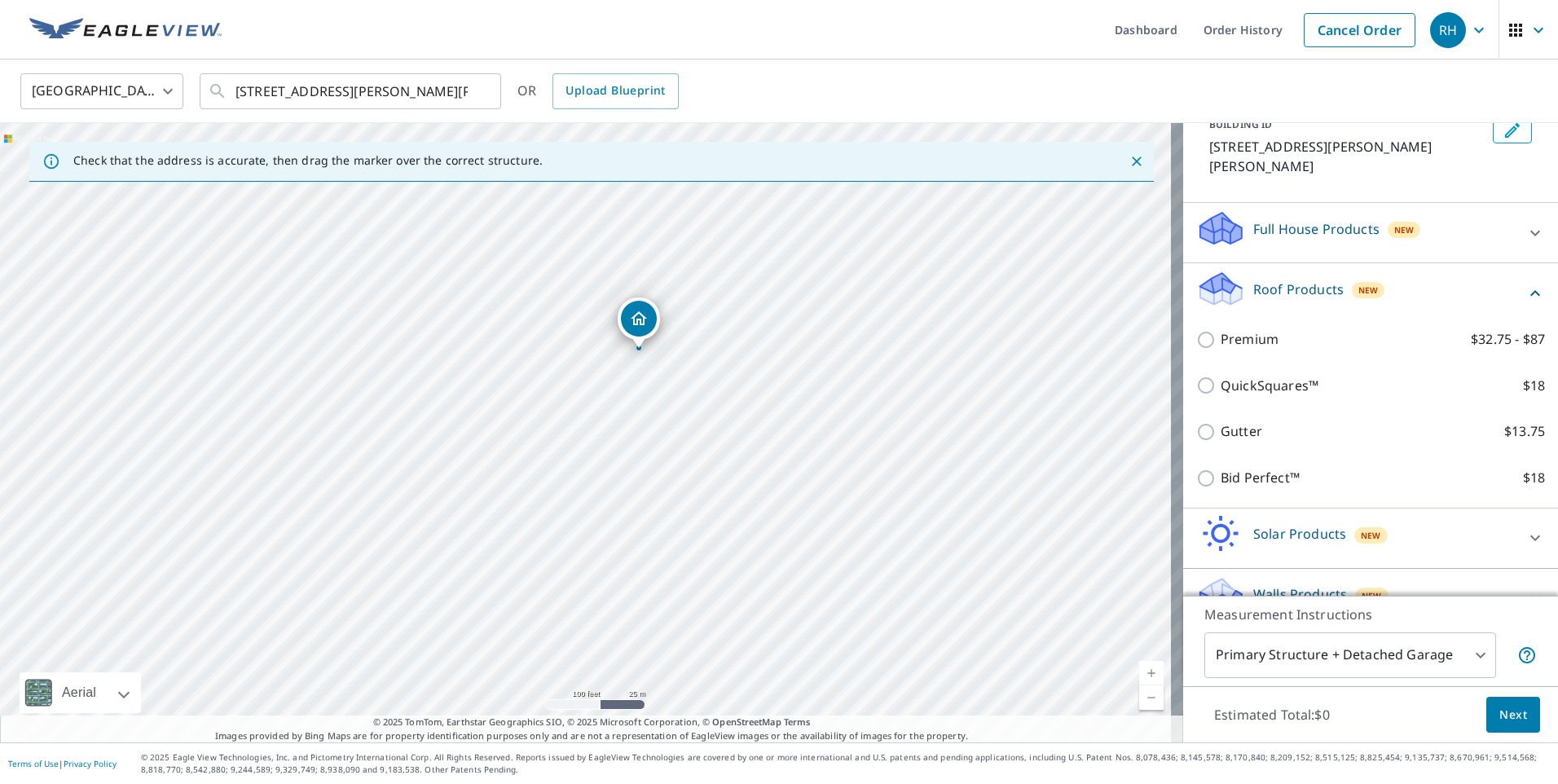
scroll to position [122, 0]
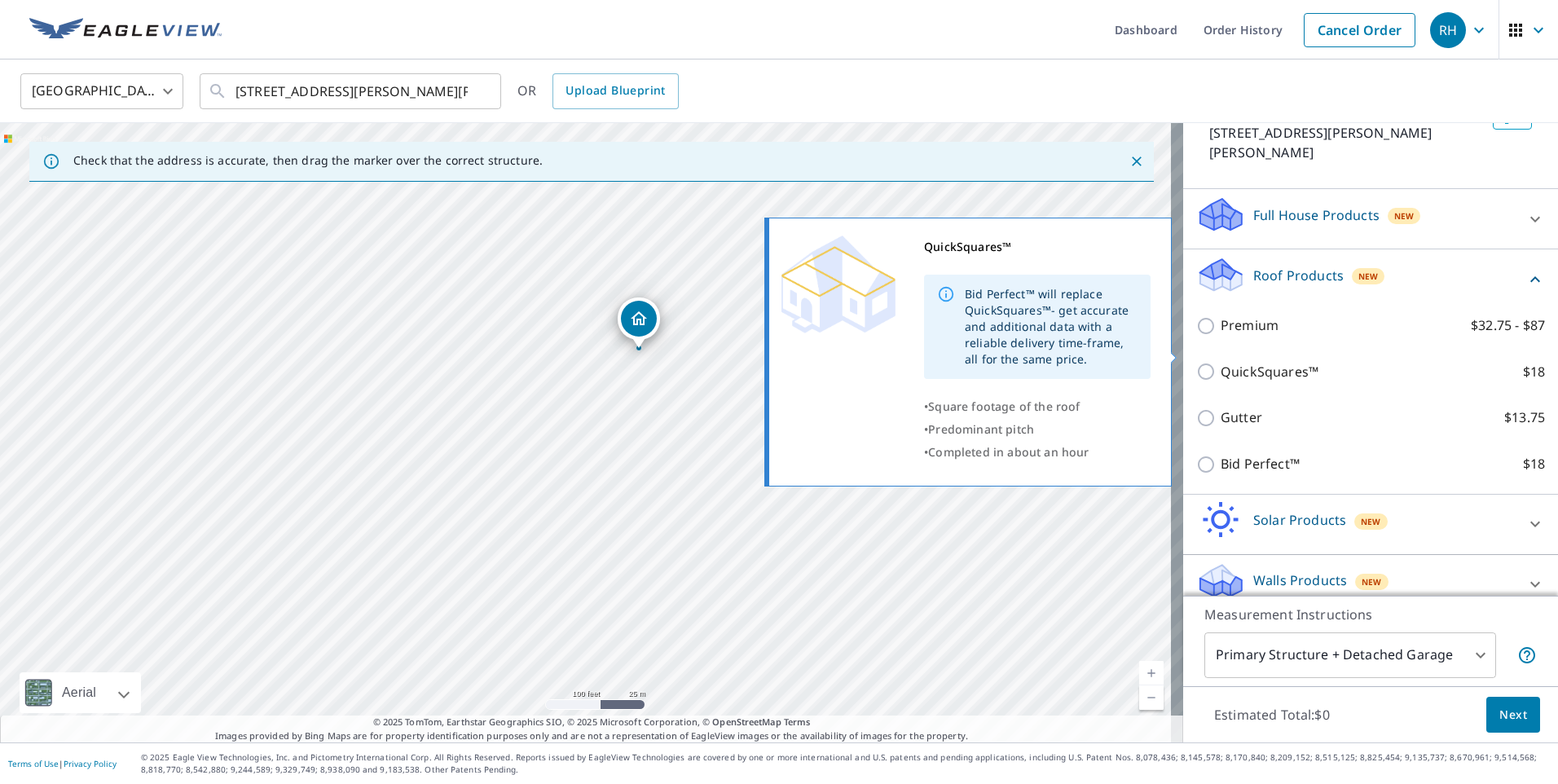
click at [1196, 362] on input "QuickSquares™ $18" at bounding box center [1208, 371] width 25 height 19
checkbox input "true"
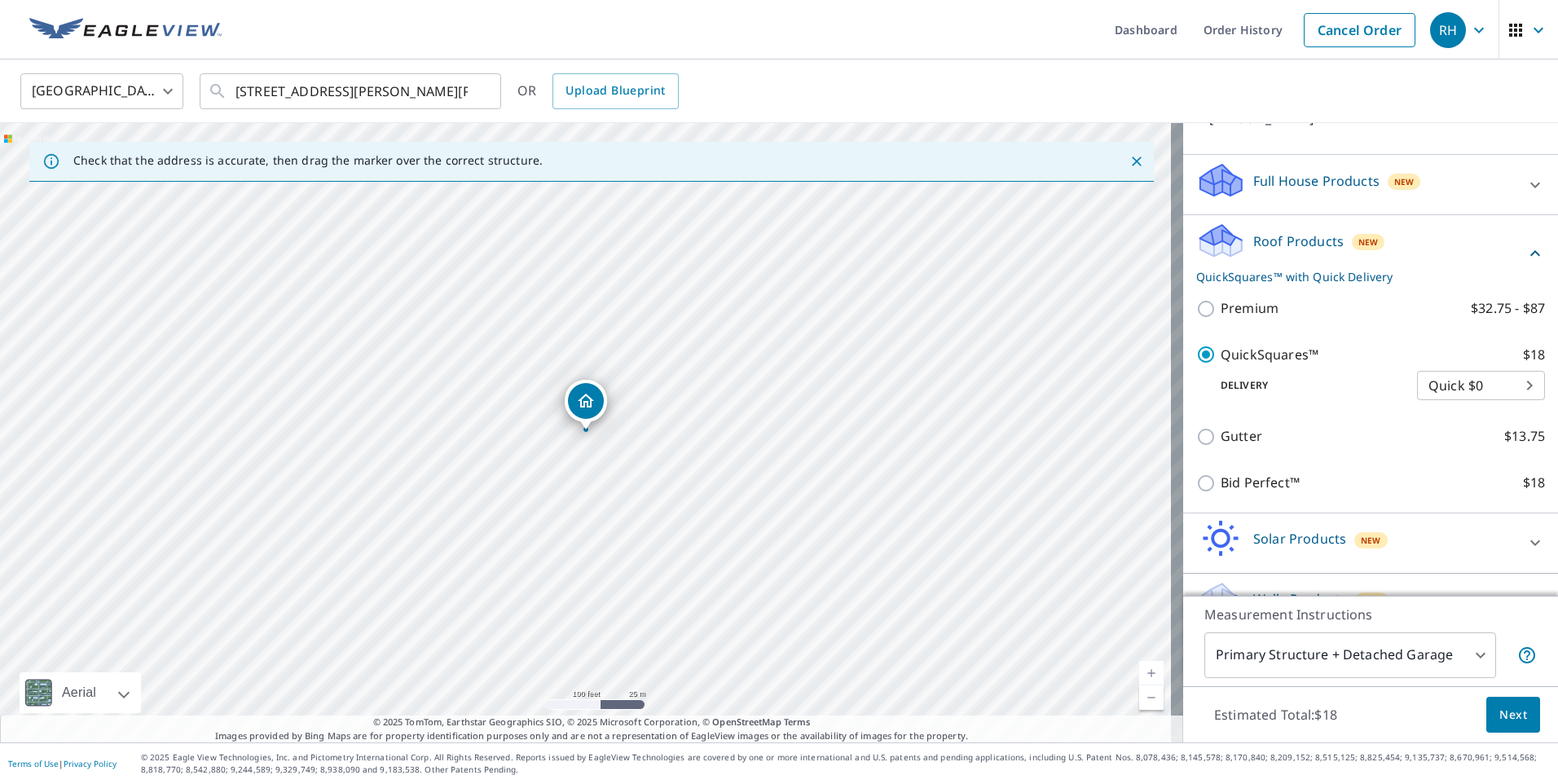
scroll to position [175, 0]
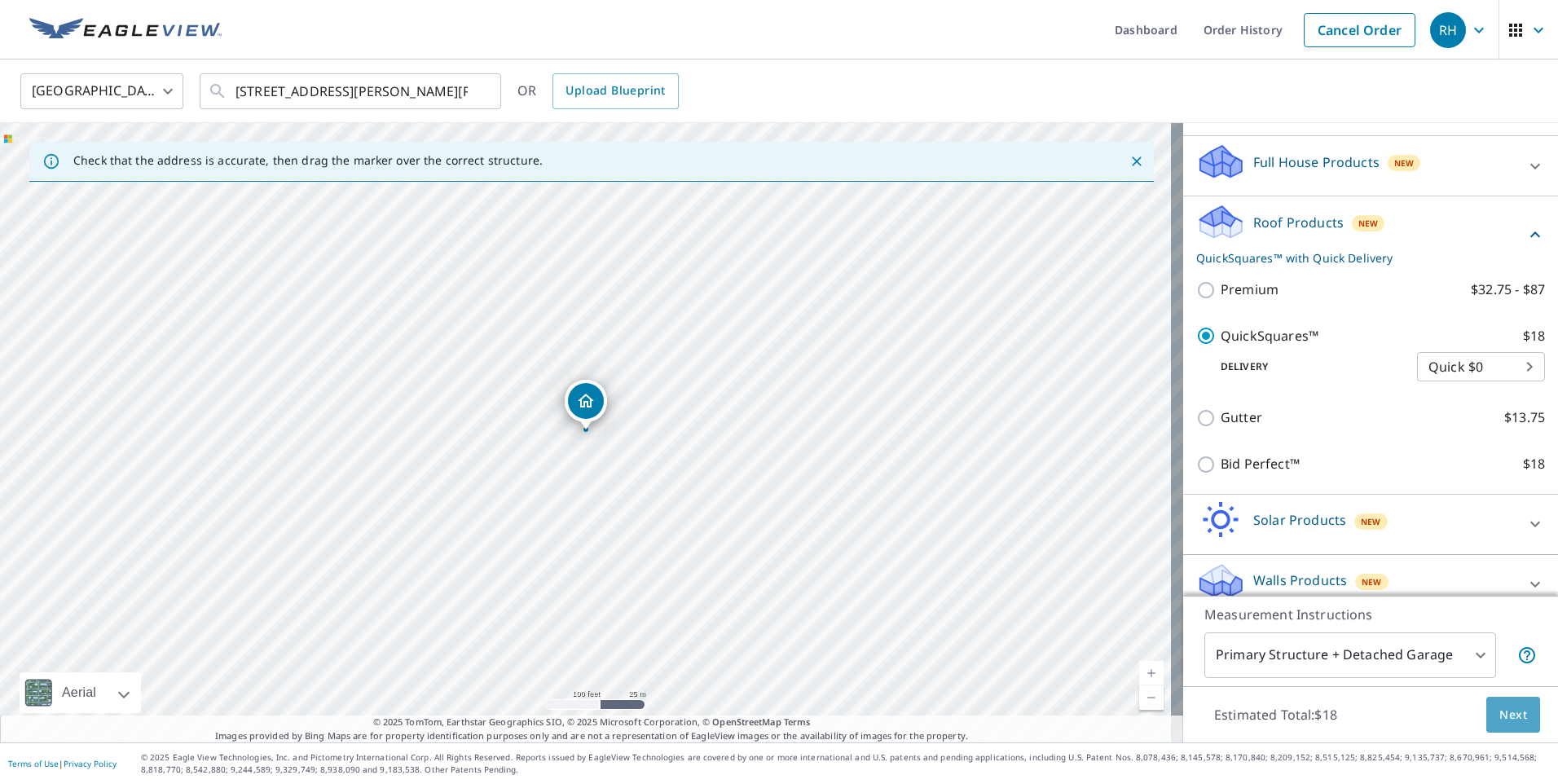
click at [1509, 712] on span "Next" at bounding box center [1513, 715] width 28 height 20
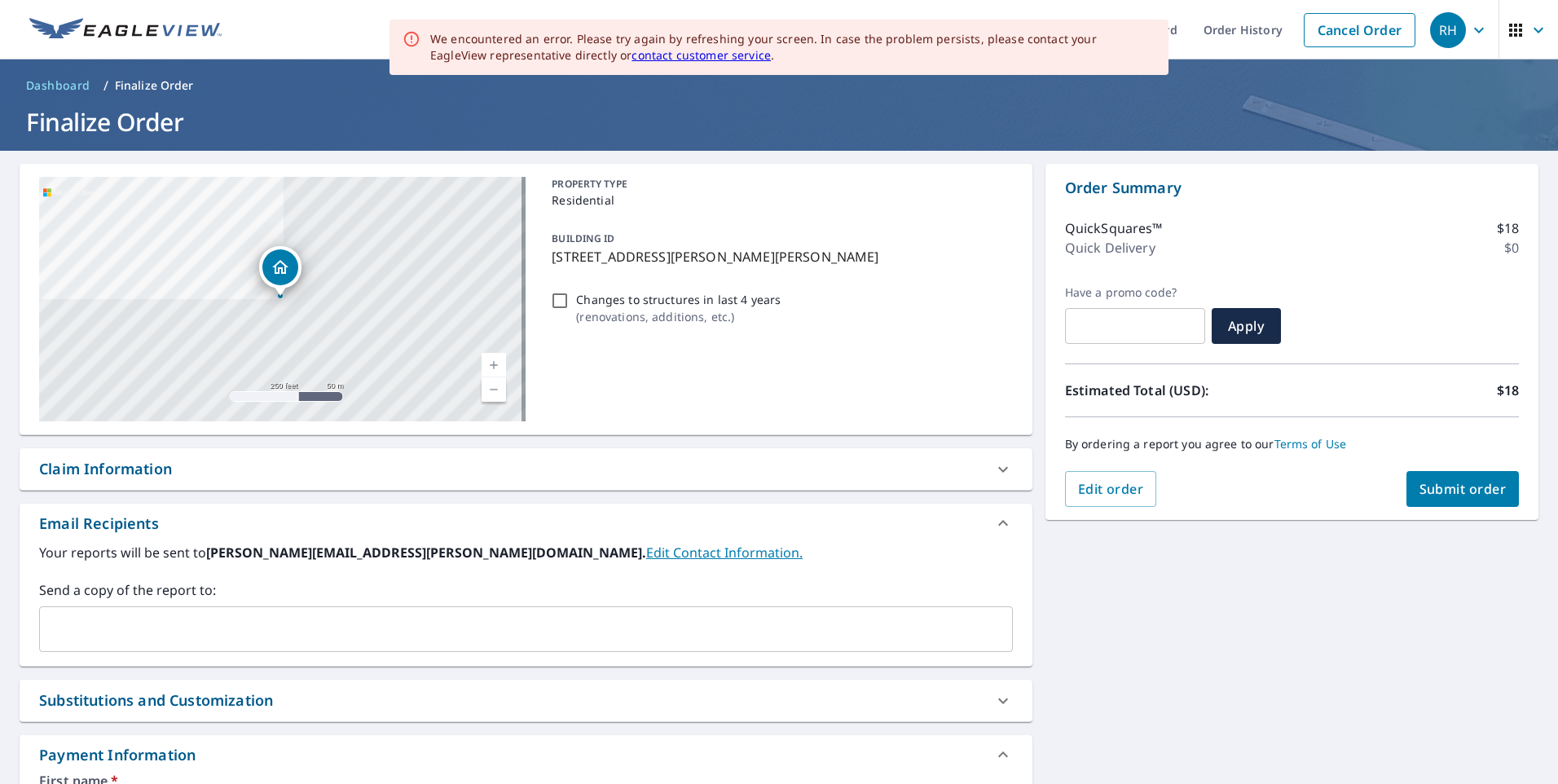
click at [819, 402] on div "PROPERTY TYPE Residential BUILDING ID 1 Carson Ct, Ely, NV, 89301 Changes to st…" at bounding box center [778, 299] width 467 height 245
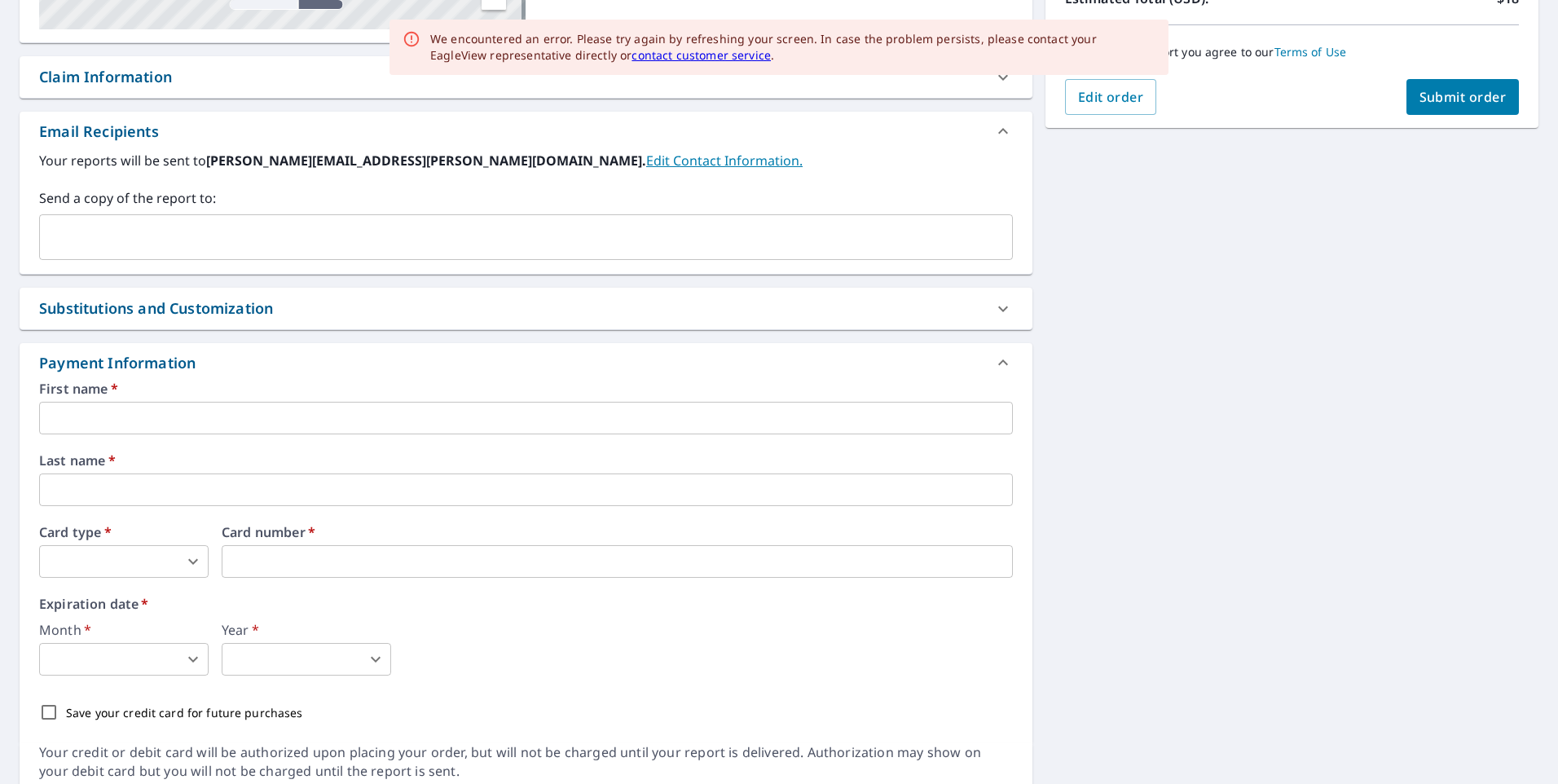
scroll to position [407, 0]
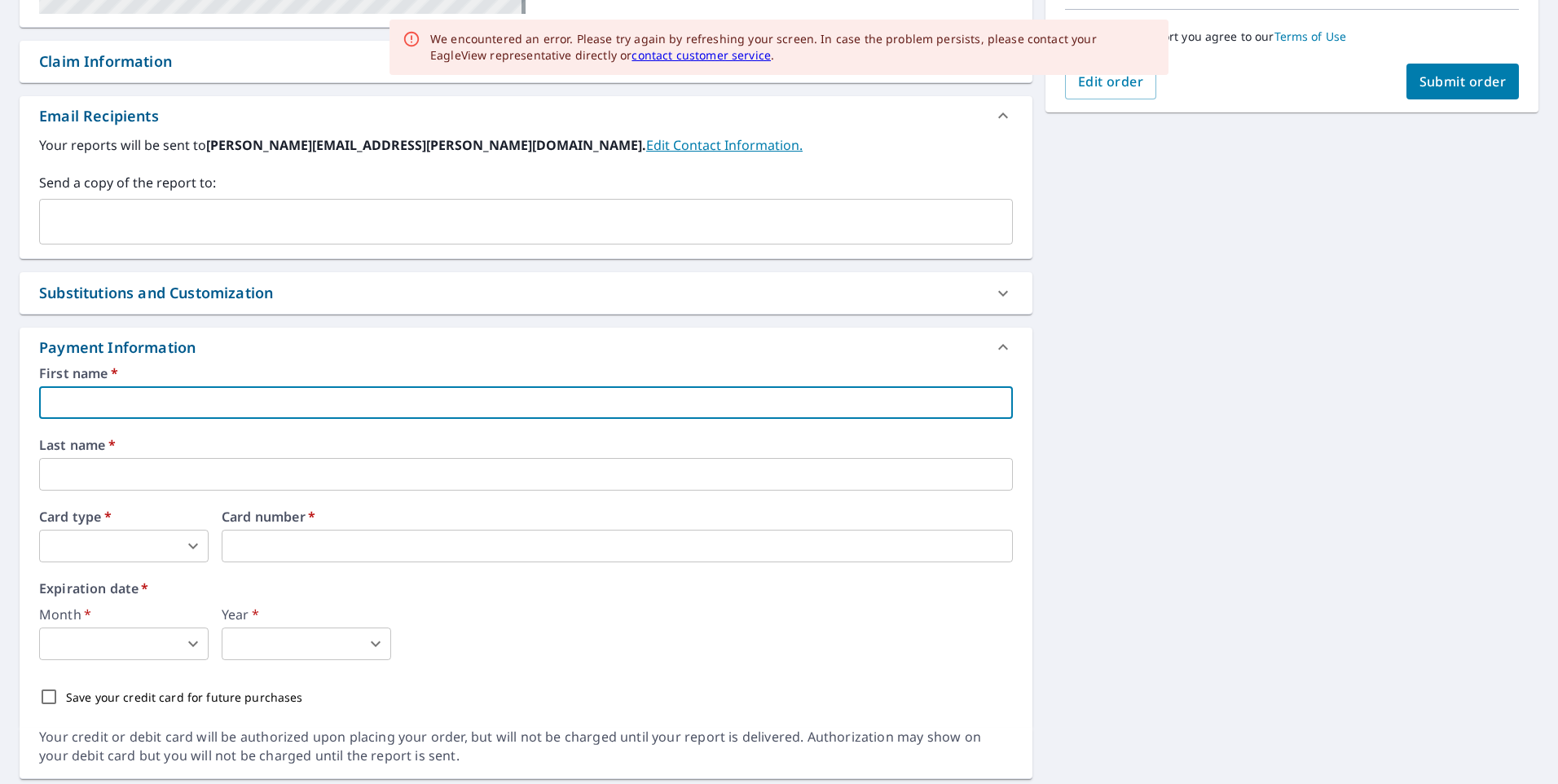
click at [89, 397] on input "text" at bounding box center [526, 403] width 974 height 33
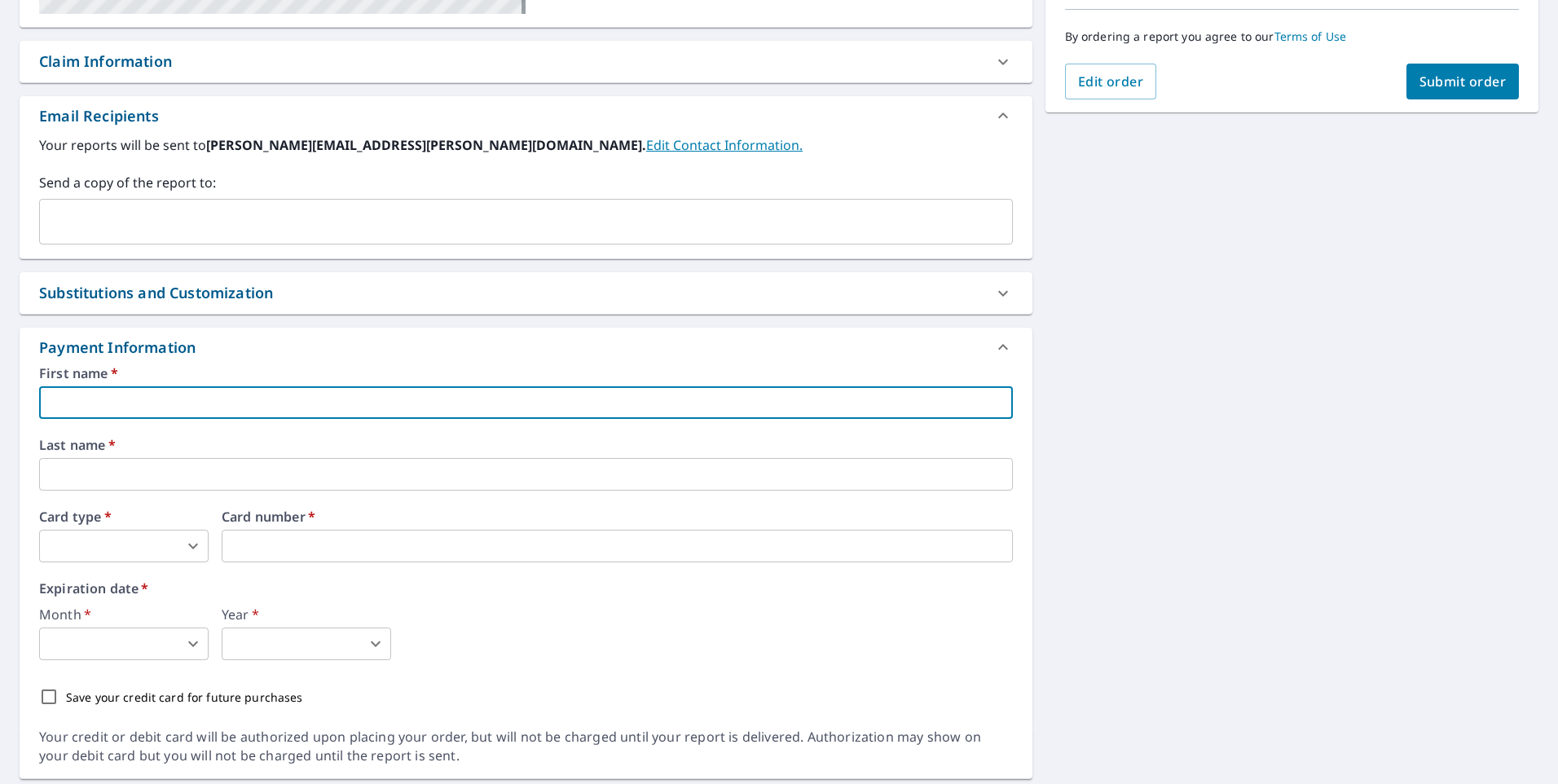
type input "Richard"
click at [94, 474] on input "text" at bounding box center [526, 474] width 974 height 33
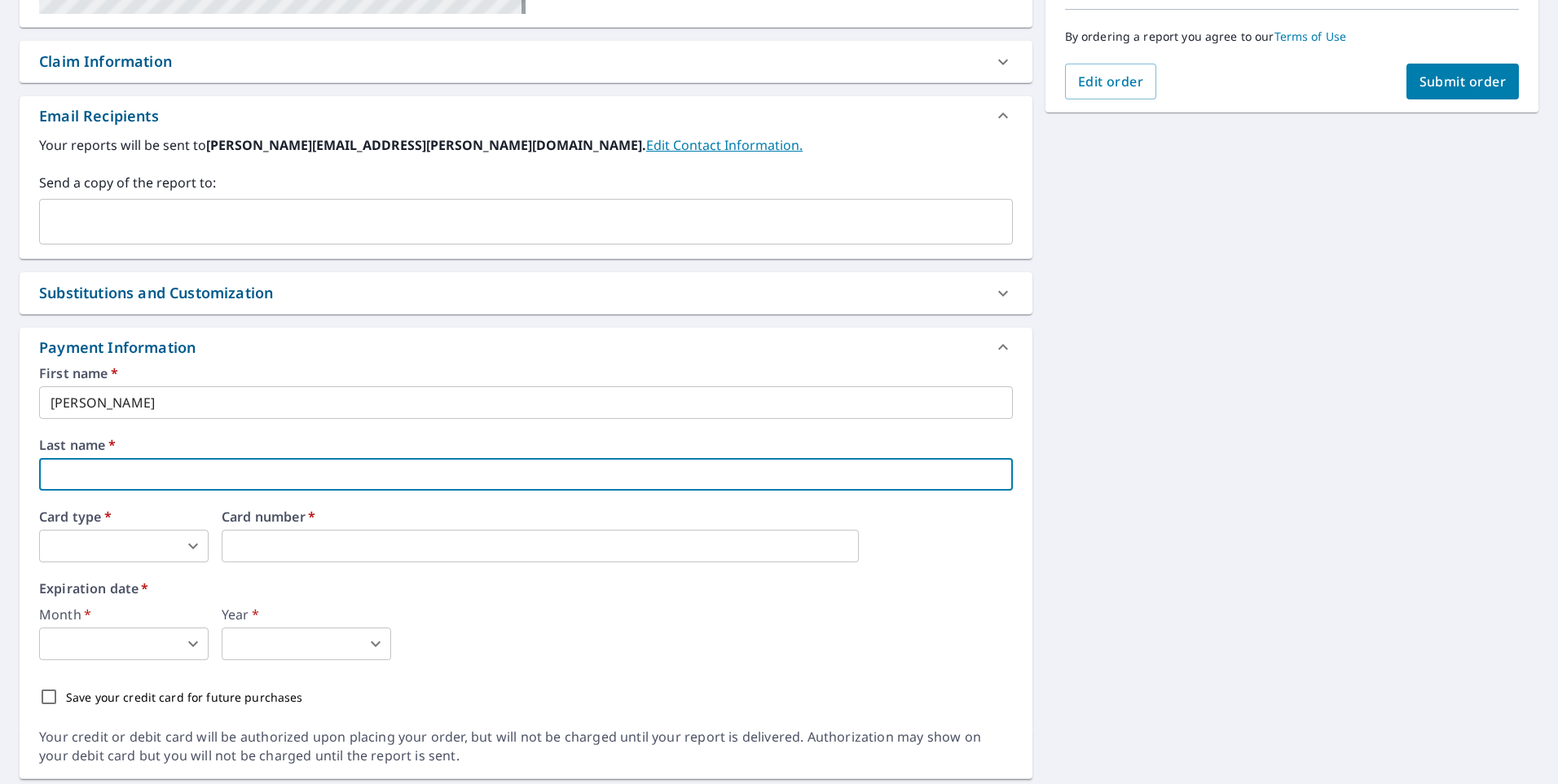
click at [185, 547] on body "RH RH Dashboard Order History Cancel Order RH Dashboard / Finalize Order Finali…" at bounding box center [779, 392] width 1558 height 784
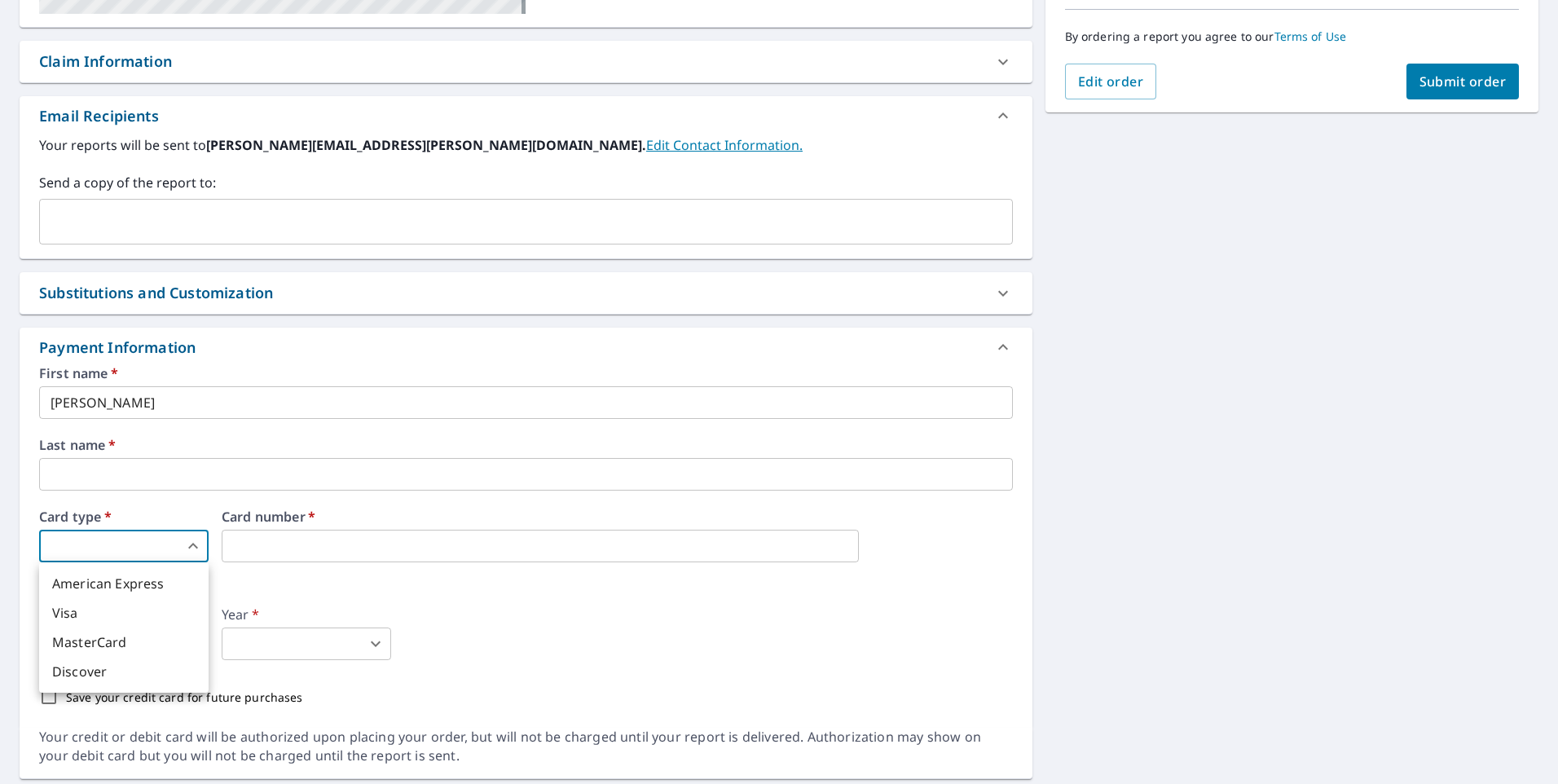
click at [96, 621] on li "Visa" at bounding box center [124, 613] width 170 height 29
type input "3"
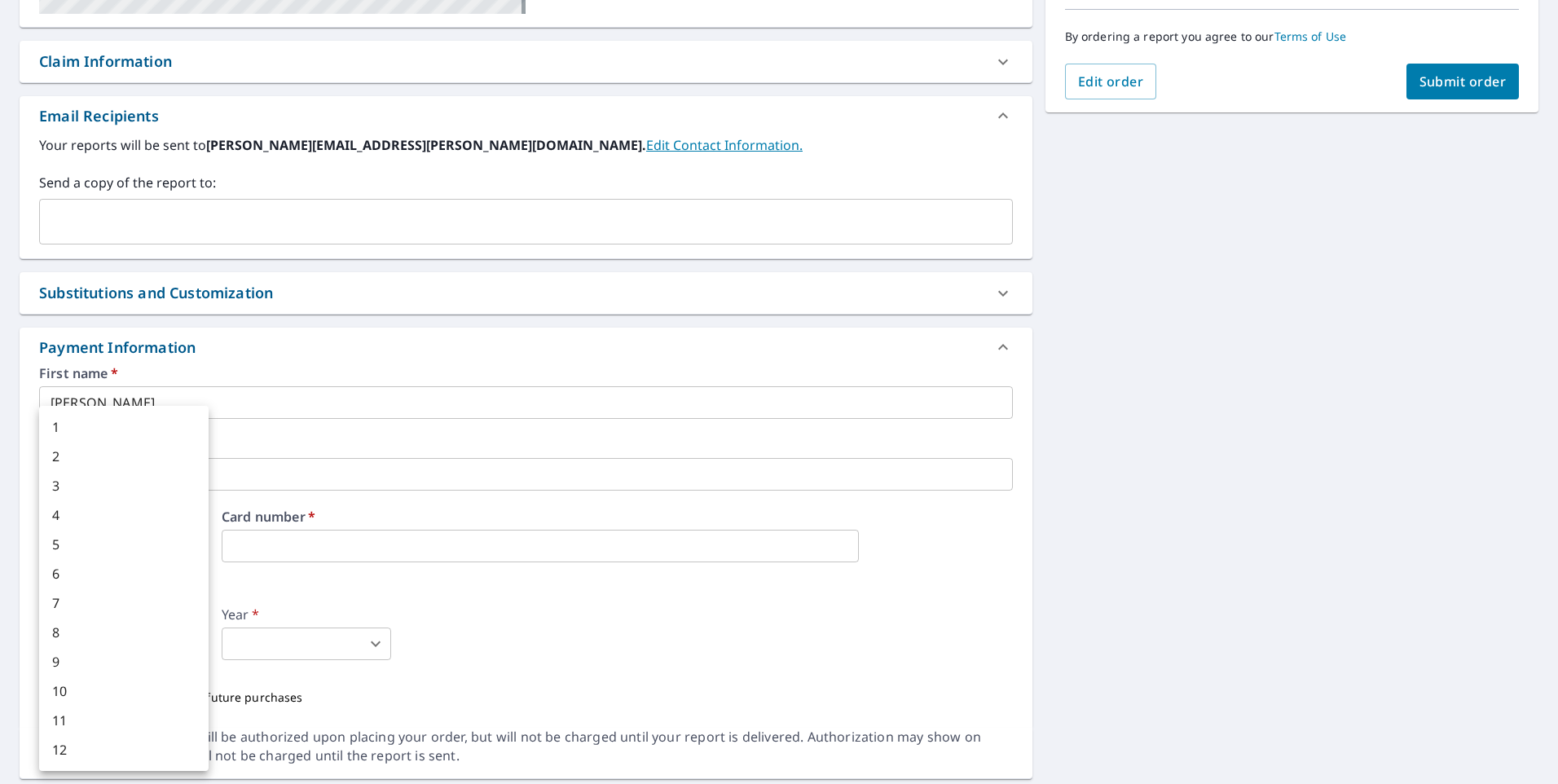
click at [170, 649] on body "RH RH Dashboard Order History Cancel Order RH Dashboard / Finalize Order Finali…" at bounding box center [779, 392] width 1558 height 784
click at [64, 594] on li "7" at bounding box center [124, 603] width 170 height 29
type input "7"
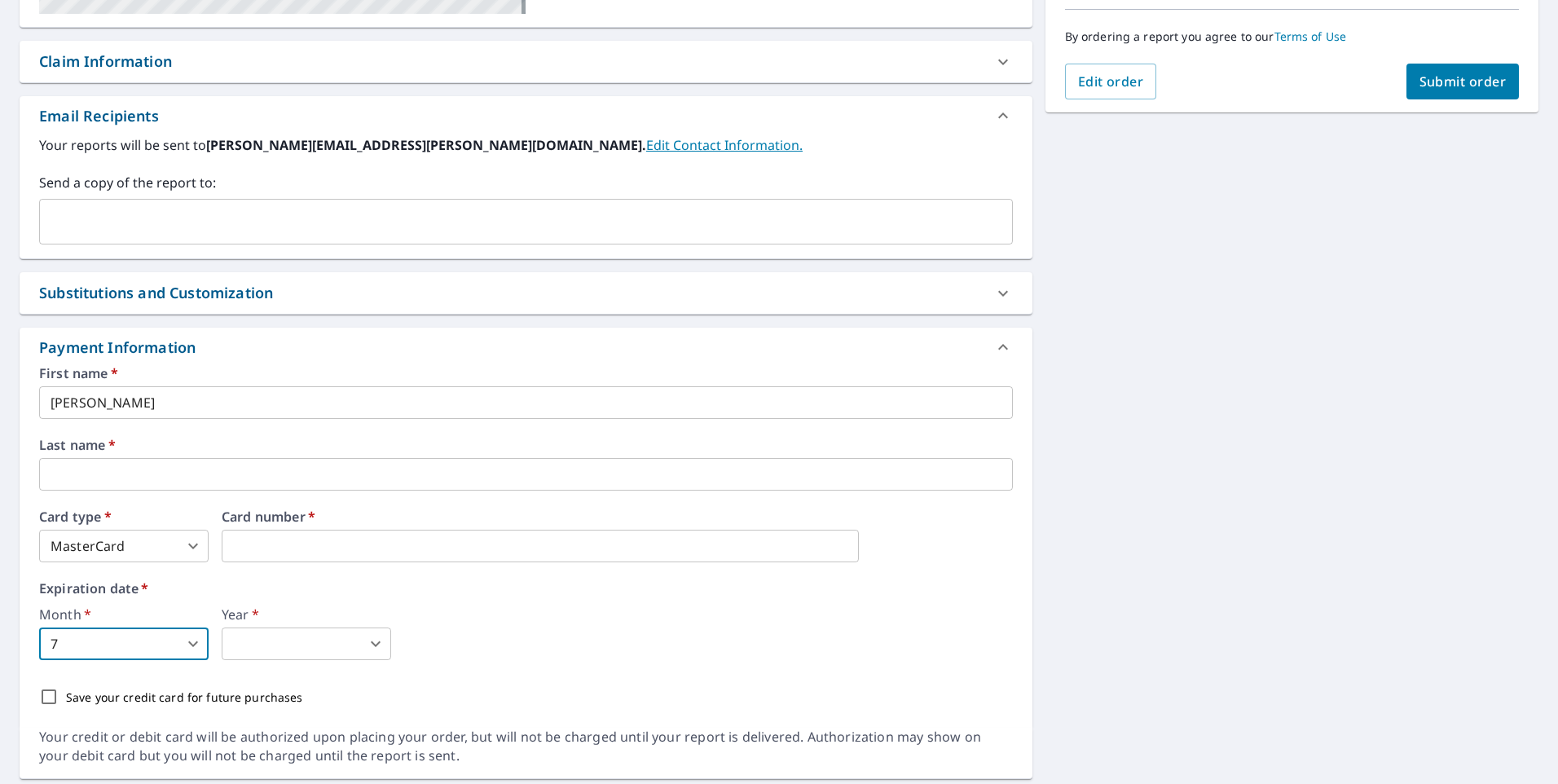
click at [371, 644] on body "RH RH Dashboard Order History Cancel Order RH Dashboard / Finalize Order Finali…" at bounding box center [779, 392] width 1558 height 784
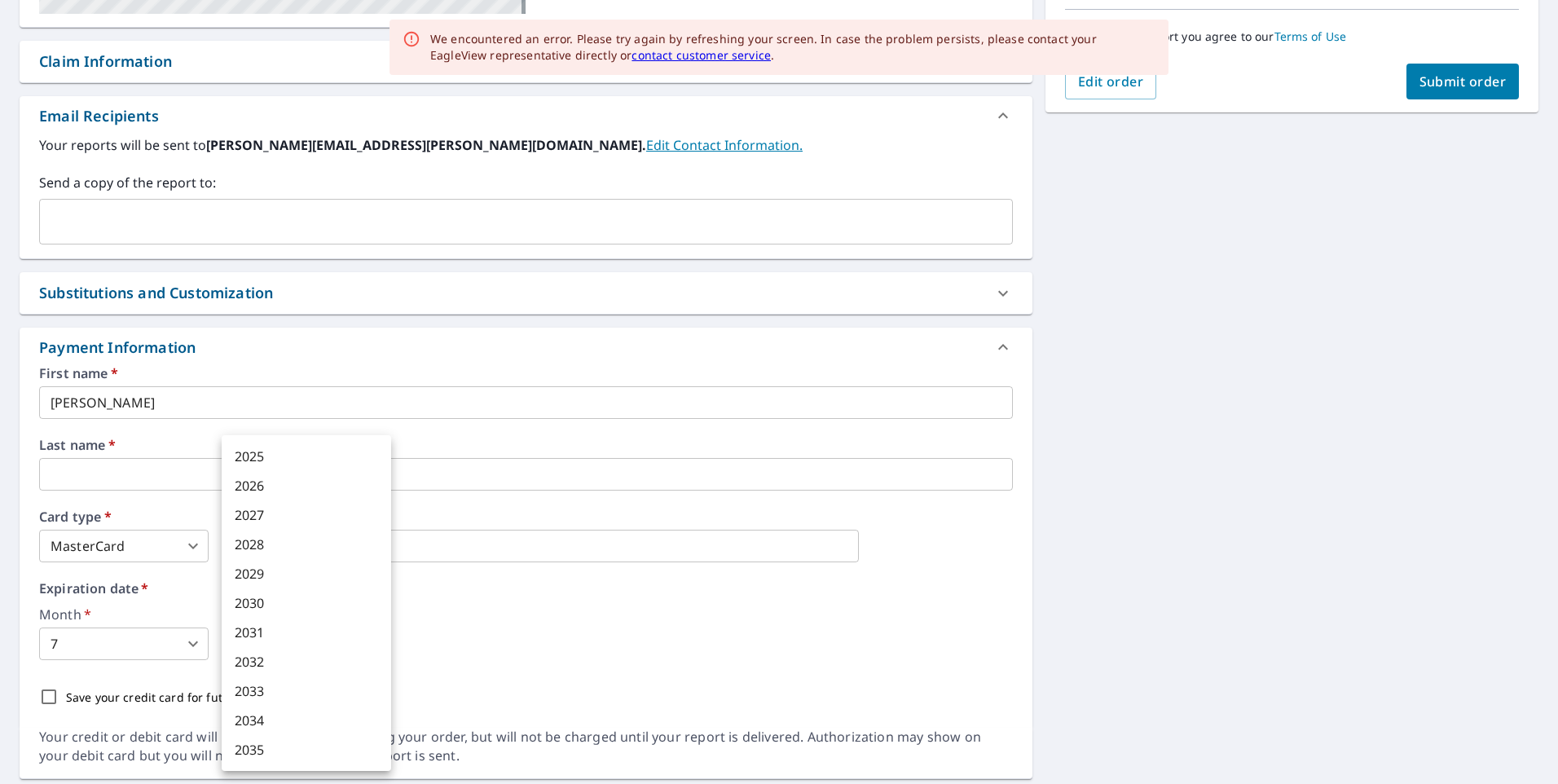
click at [251, 579] on li "2029" at bounding box center [306, 574] width 170 height 29
type input "2029"
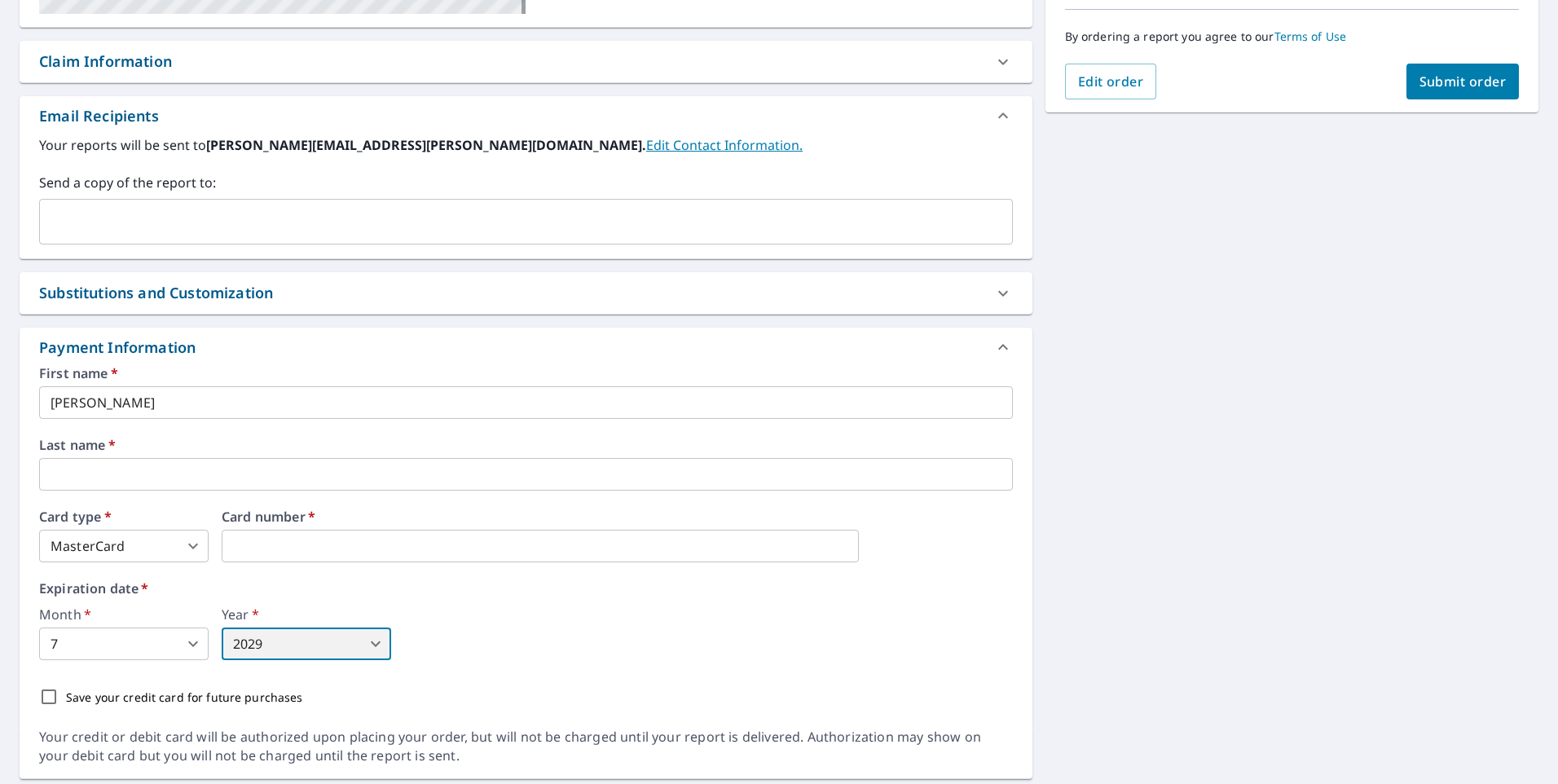
scroll to position [457, 0]
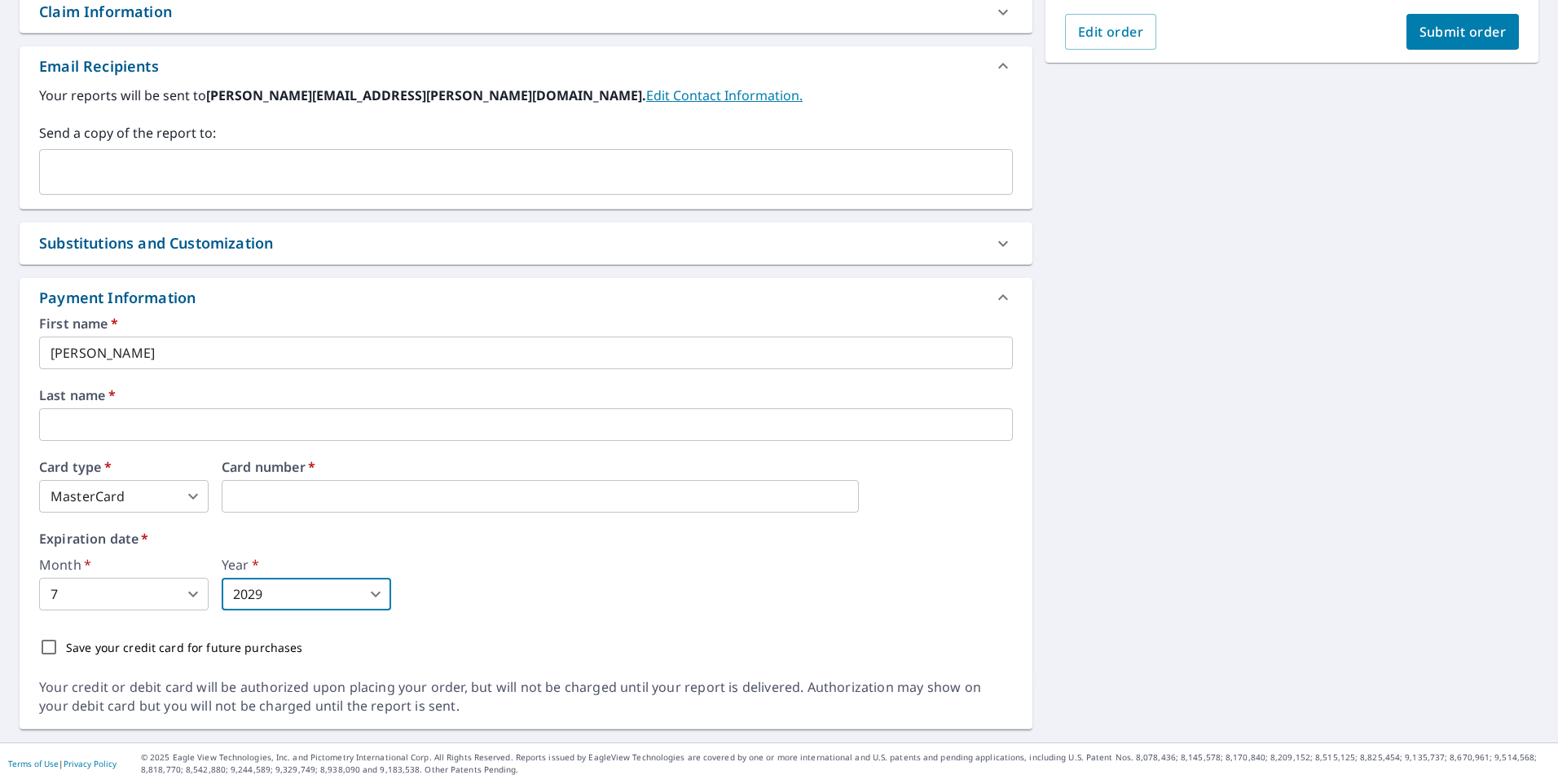
click at [120, 426] on input "text" at bounding box center [526, 425] width 974 height 33
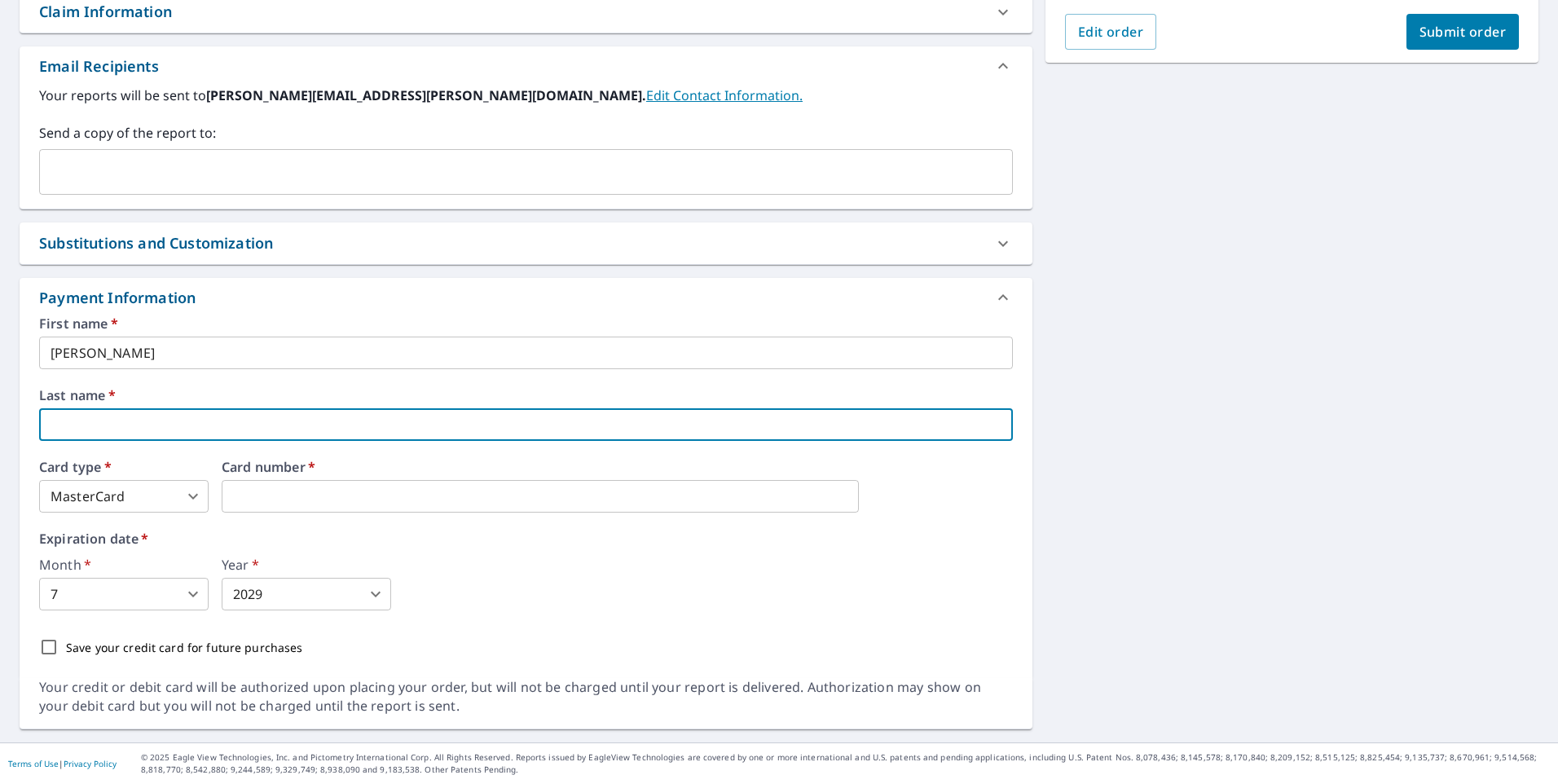
type input "Holbert"
type input "rick.holbert@gmail.com"
click at [255, 399] on label "Last name   *" at bounding box center [526, 395] width 974 height 13
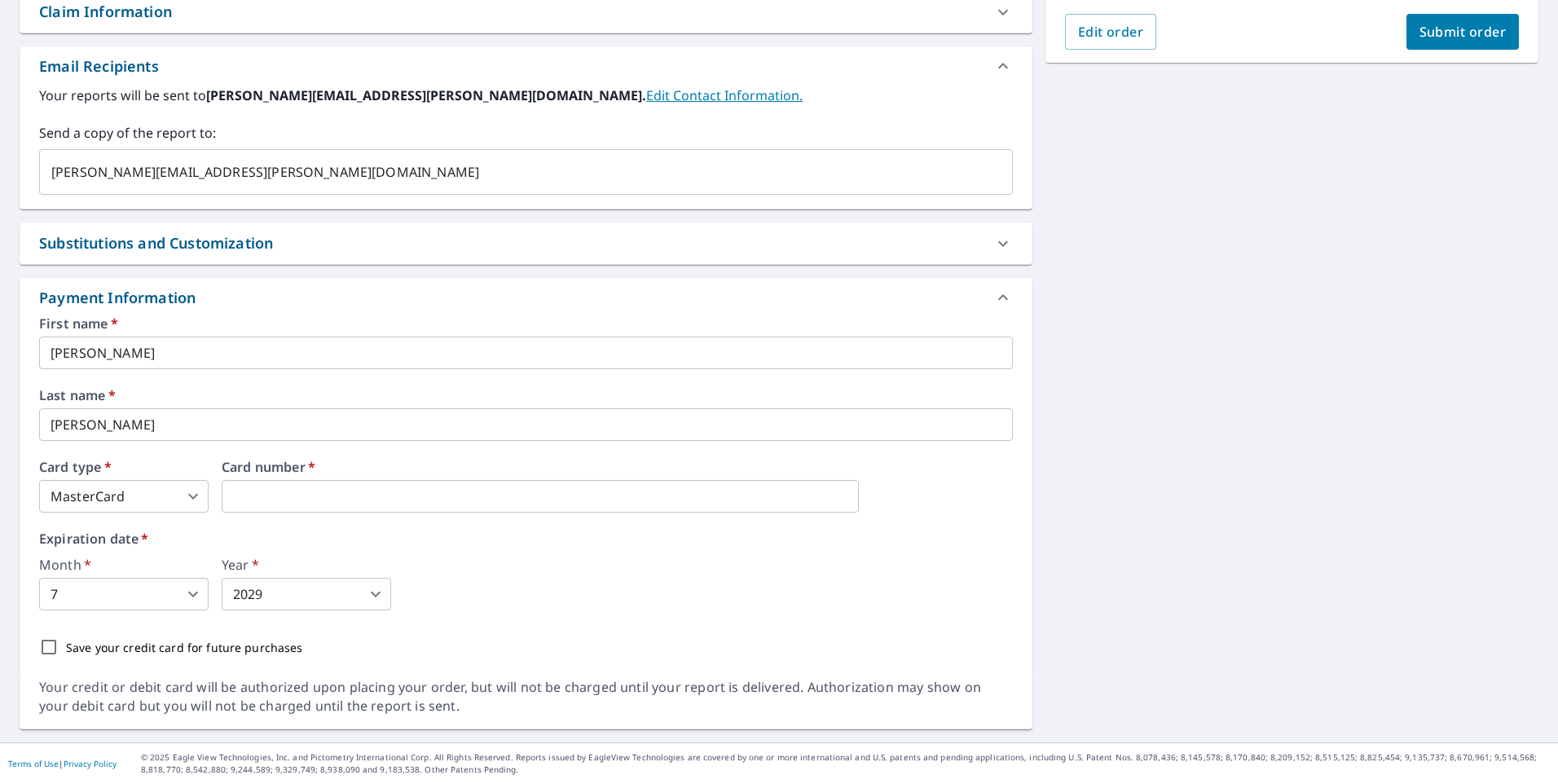
click at [48, 644] on input "Save your credit card for future purchases" at bounding box center [49, 646] width 34 height 34
checkbox input "true"
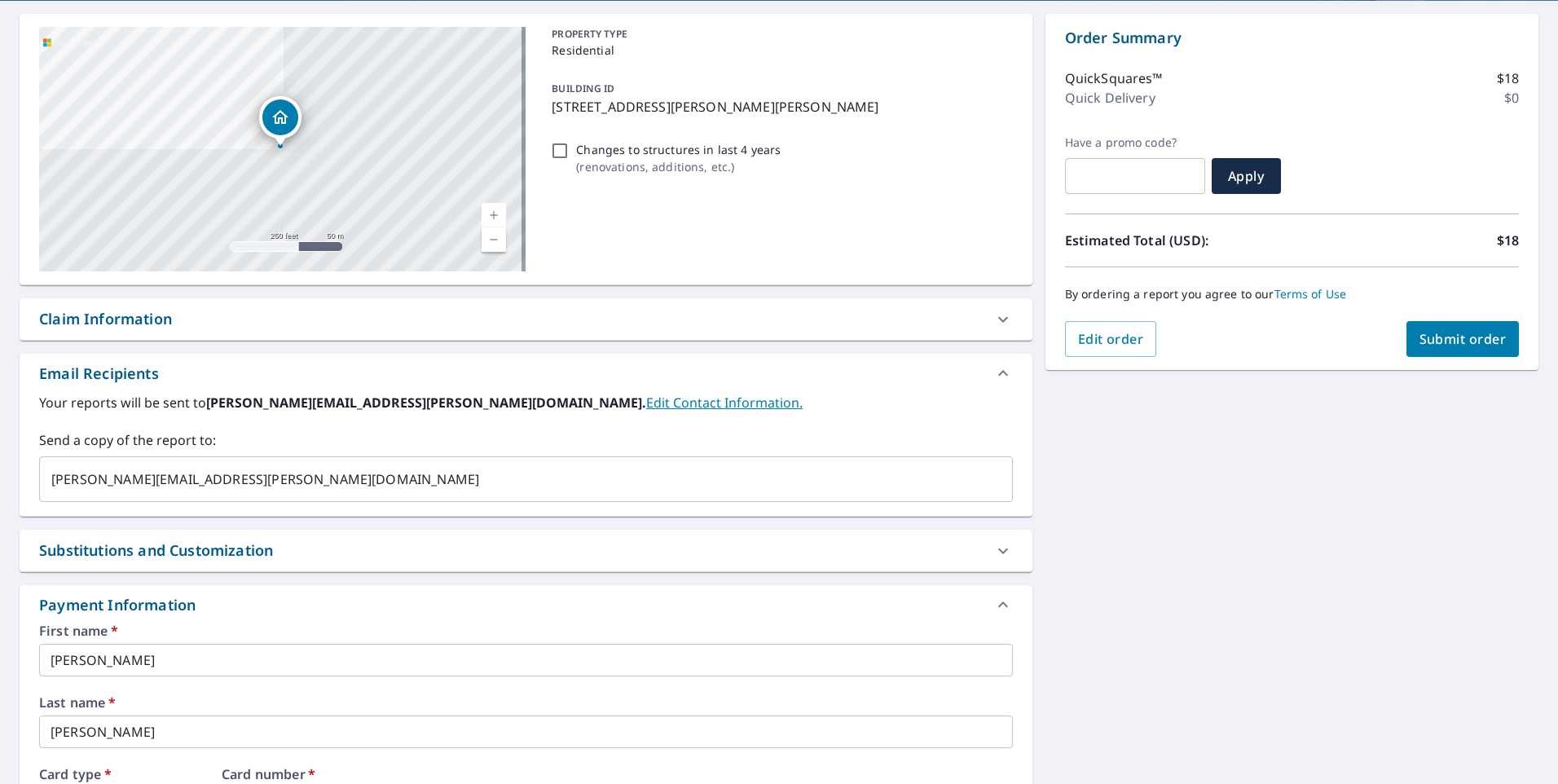
scroll to position [131, 0]
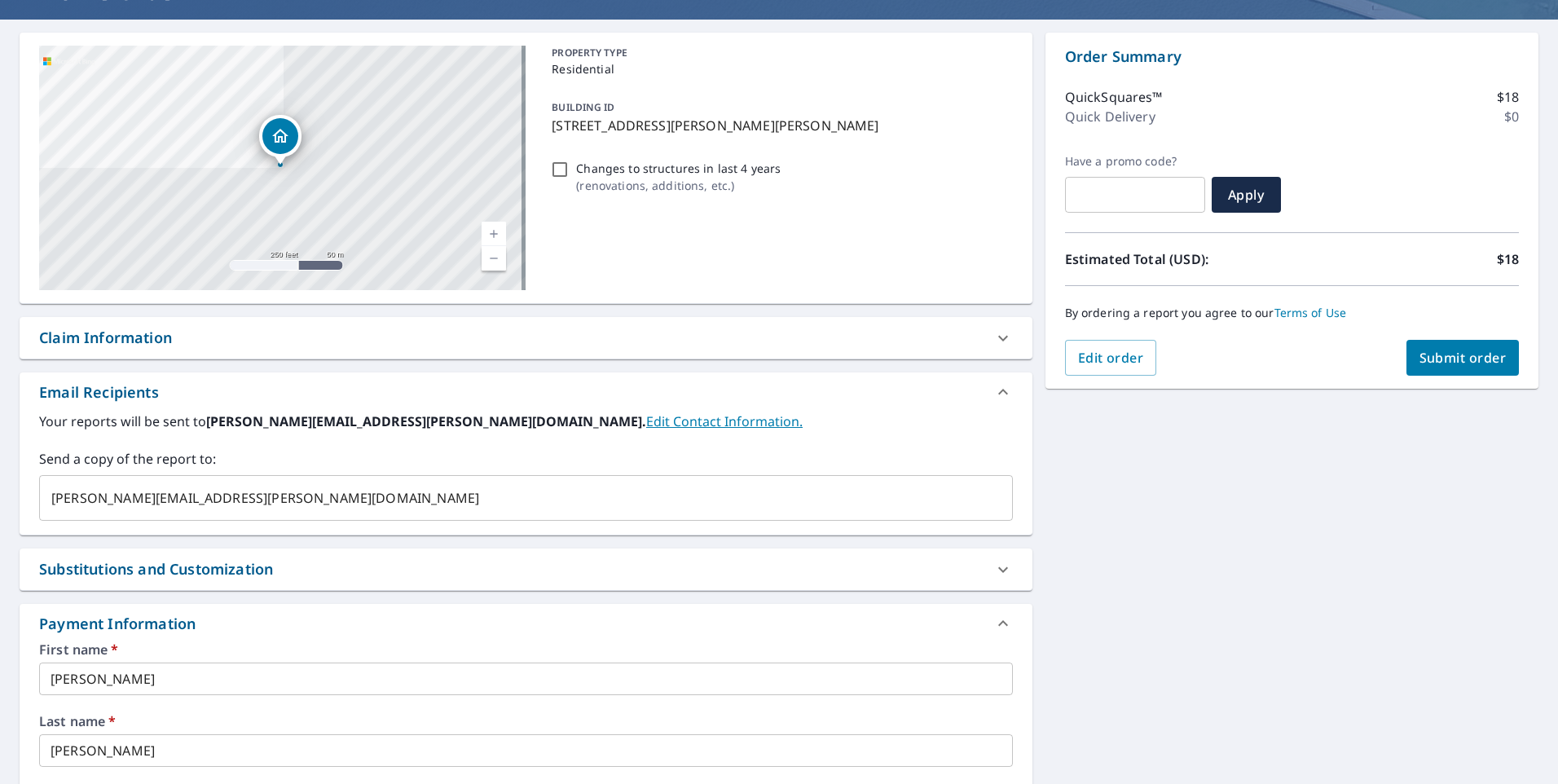
click at [1459, 360] on span "Submit order" at bounding box center [1463, 358] width 87 height 18
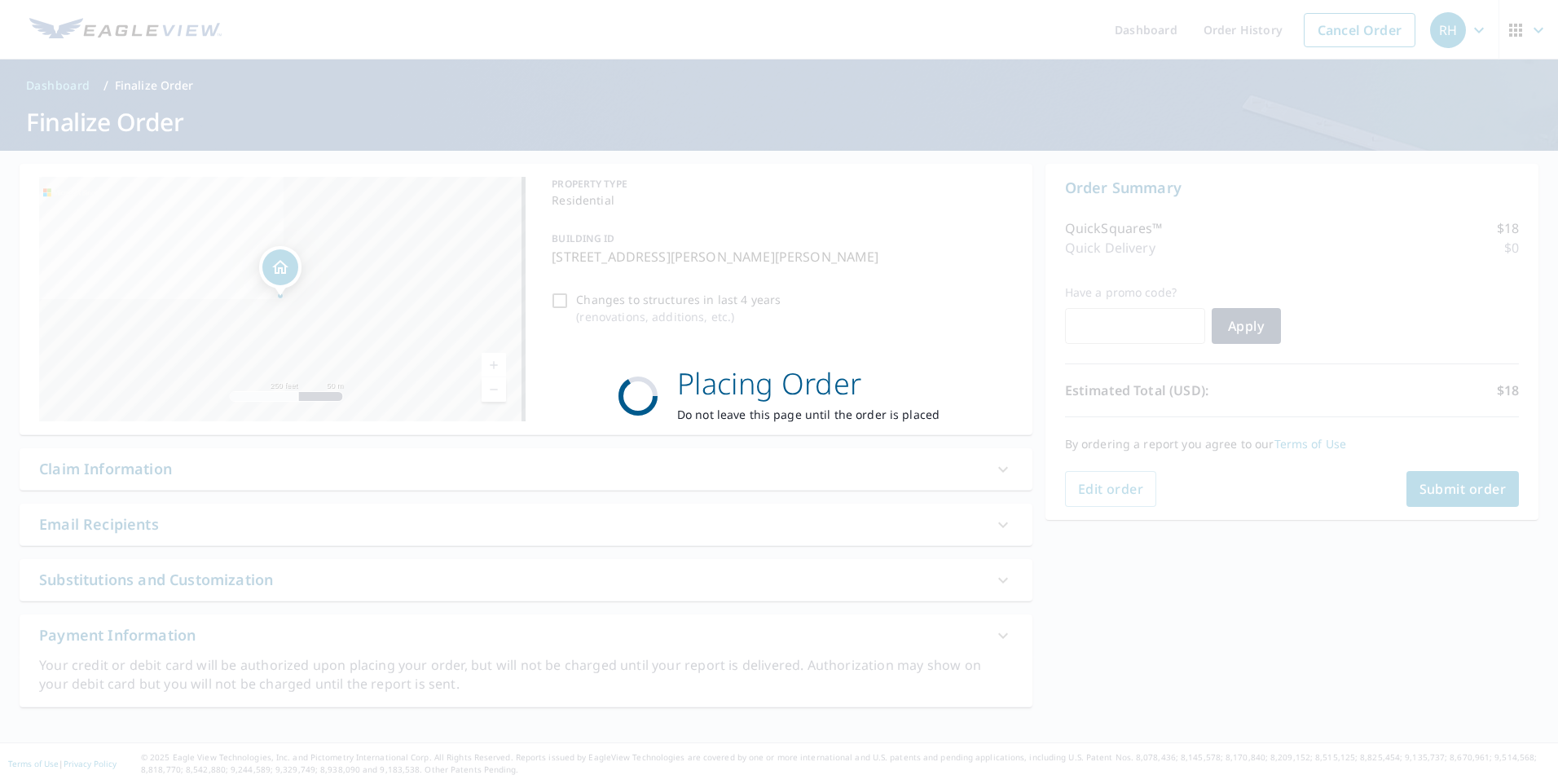
scroll to position [0, 0]
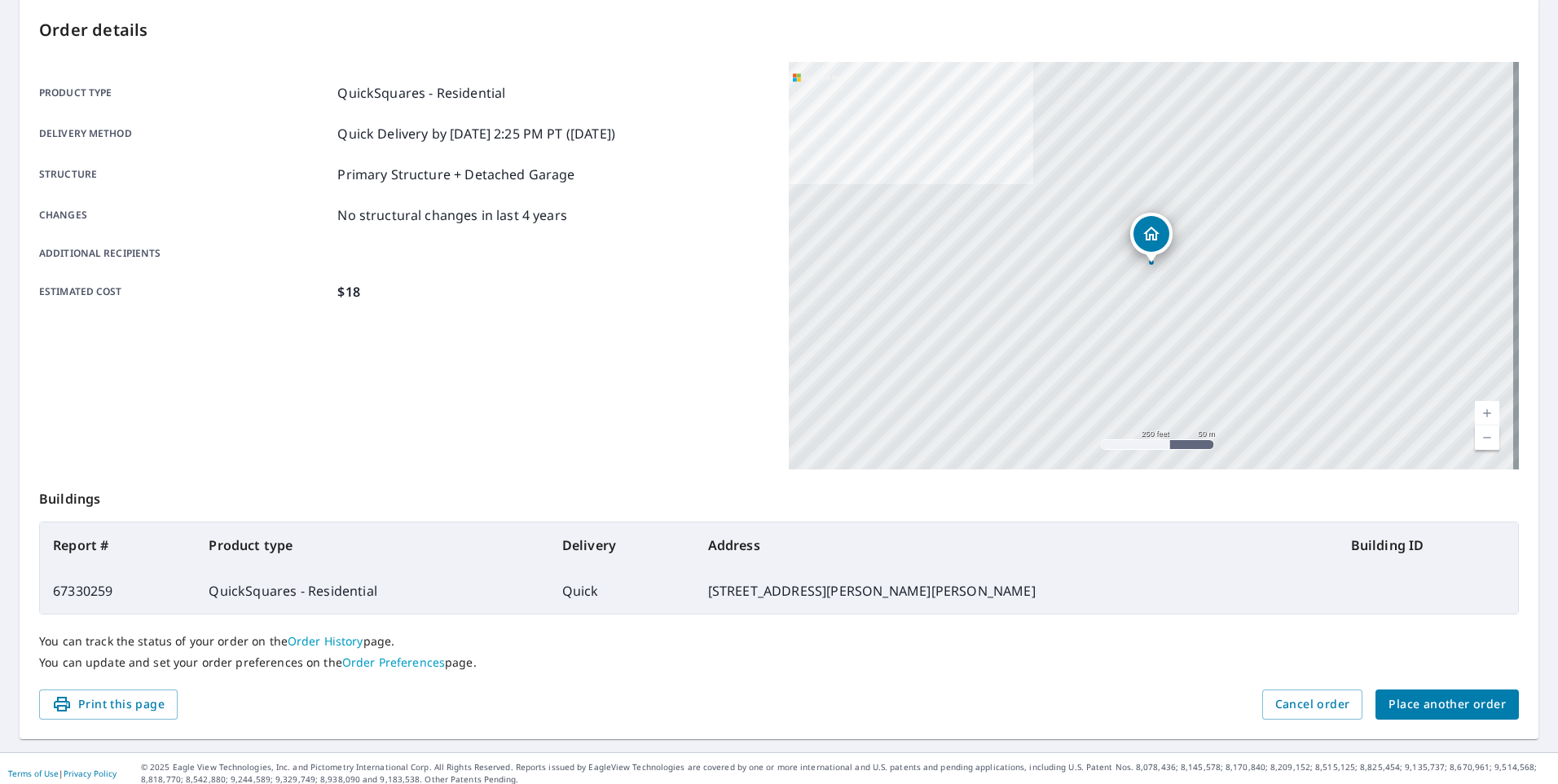
scroll to position [175, 0]
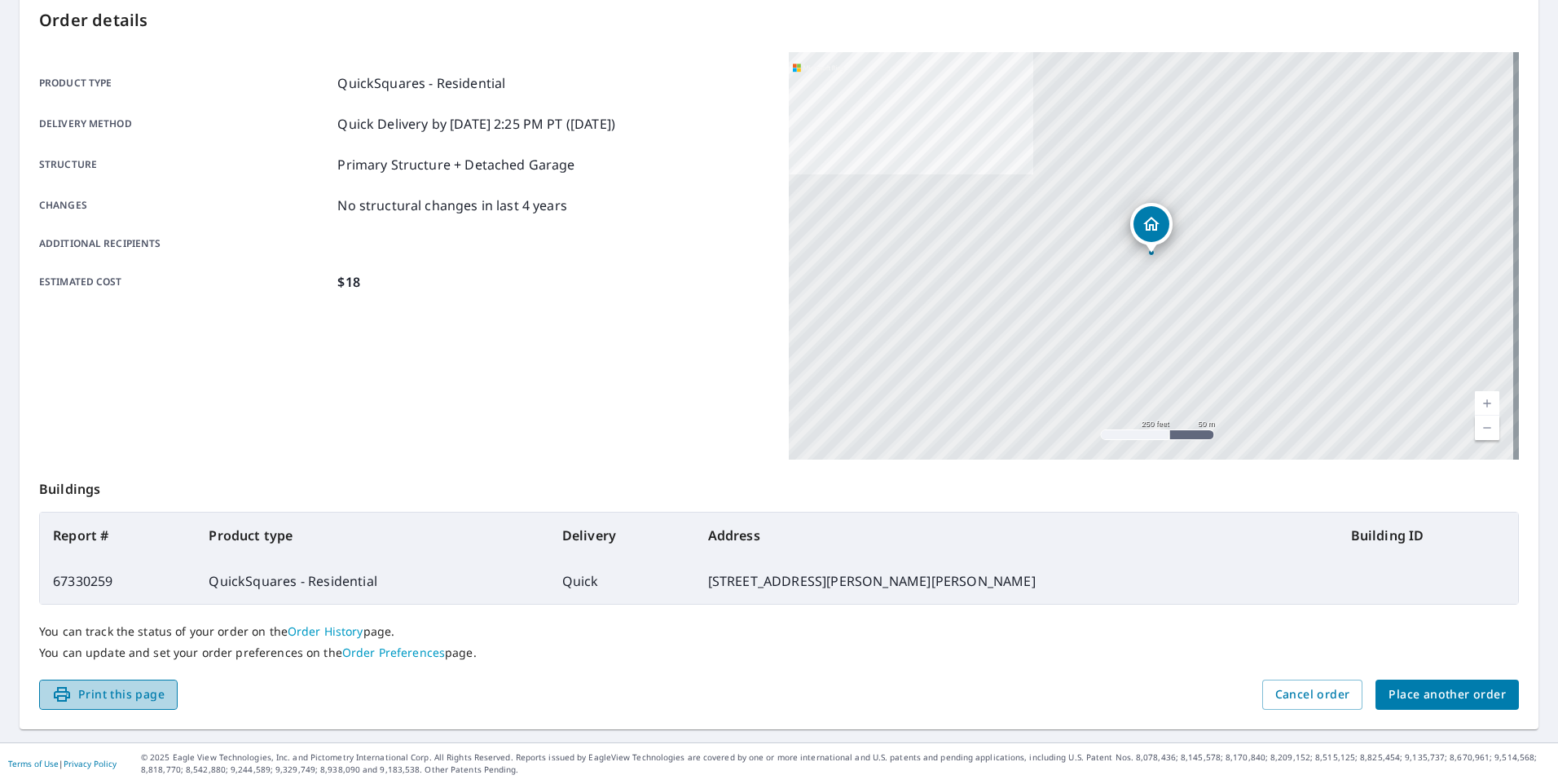
click at [132, 700] on span "Print this page" at bounding box center [108, 694] width 113 height 20
click at [122, 691] on span "Print this page" at bounding box center [108, 694] width 113 height 20
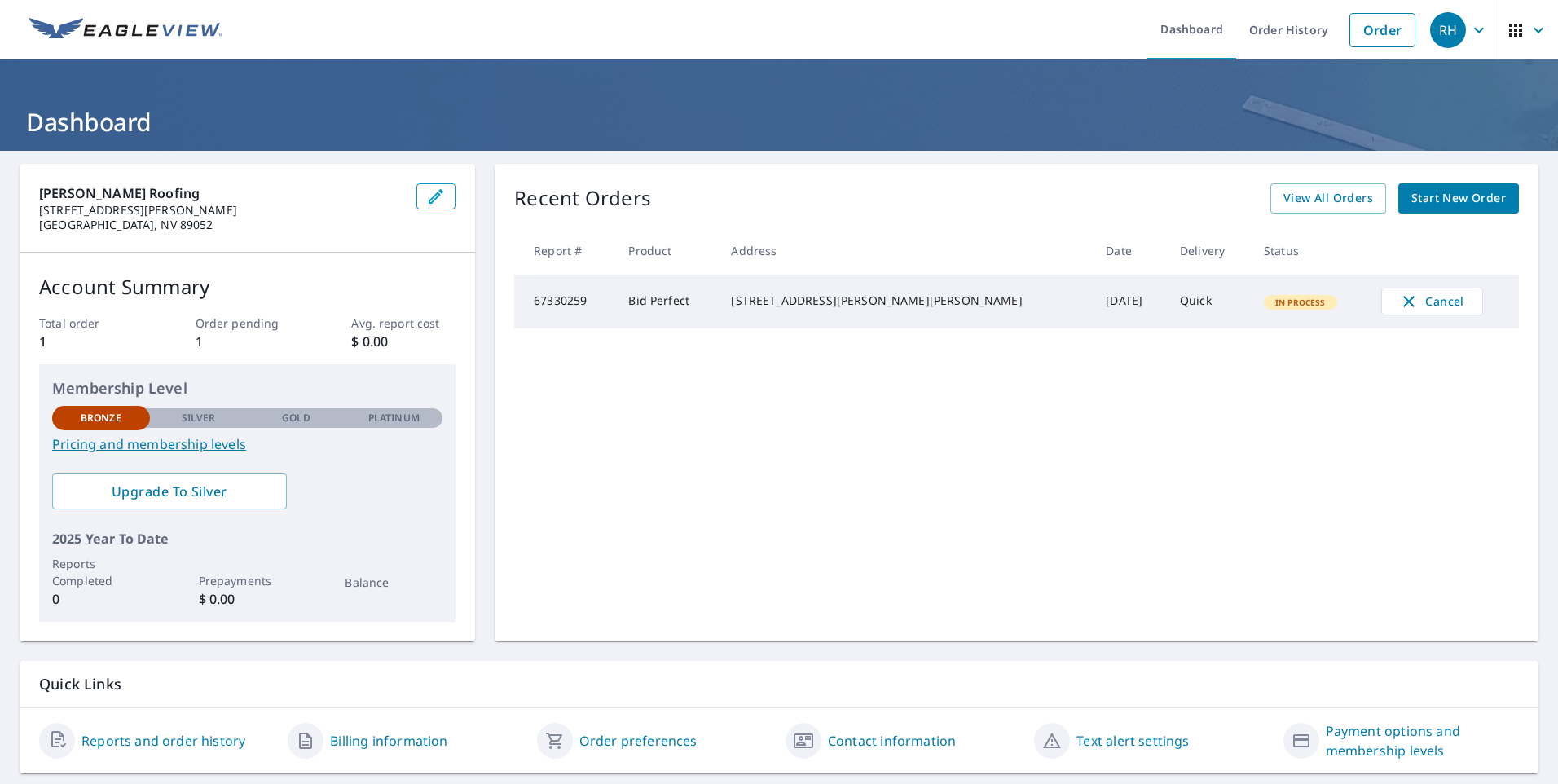
click at [644, 298] on td "Bid Perfect" at bounding box center [667, 301] width 103 height 54
click at [589, 299] on td "67330259" at bounding box center [565, 301] width 101 height 54
click at [1251, 296] on td "In Process" at bounding box center [1309, 301] width 117 height 54
click at [1265, 302] on span "In Process" at bounding box center [1300, 302] width 70 height 11
click at [1474, 31] on icon "button" at bounding box center [1478, 29] width 10 height 6
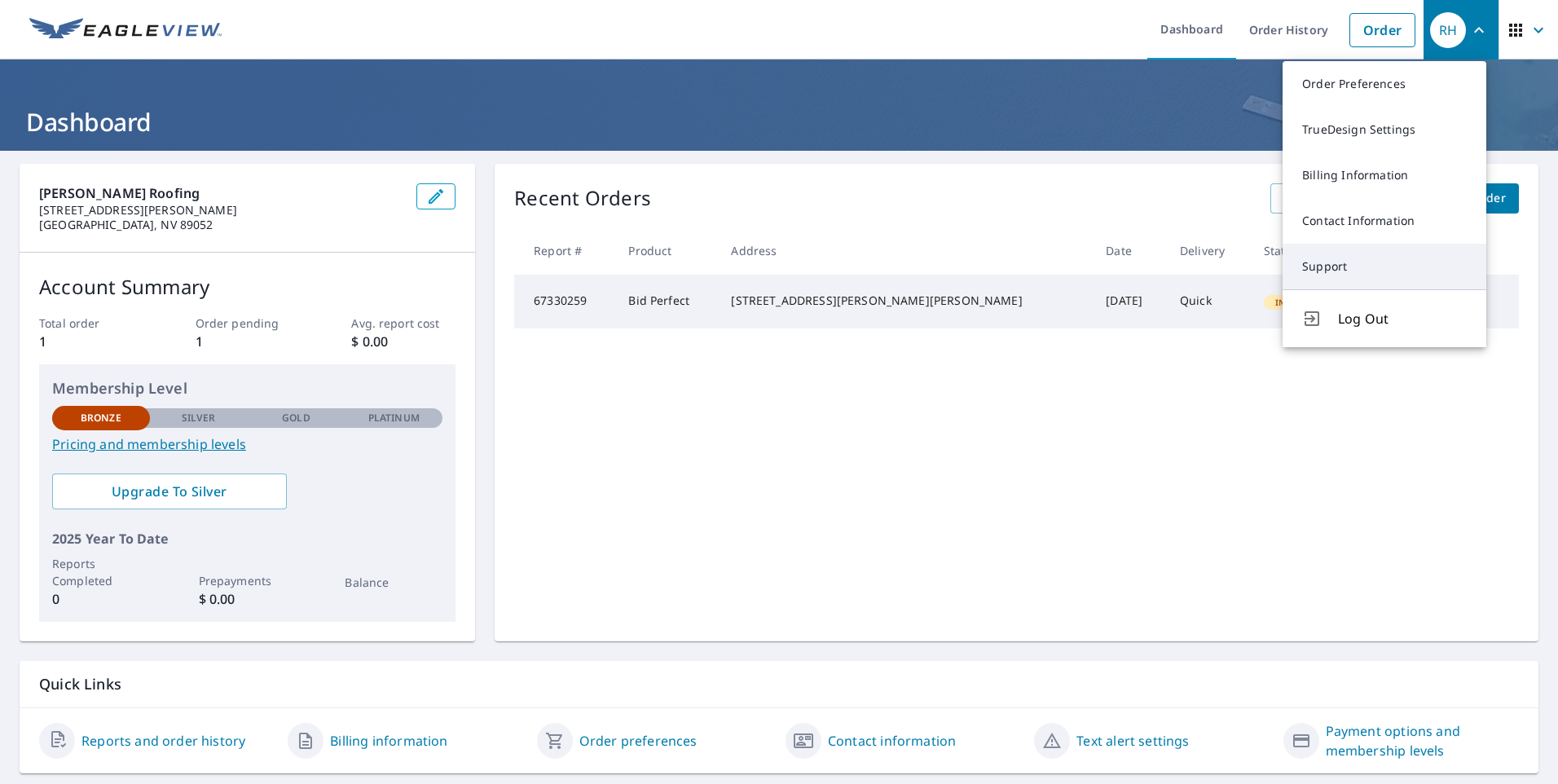
click at [1330, 262] on link "Support" at bounding box center [1385, 267] width 204 height 46
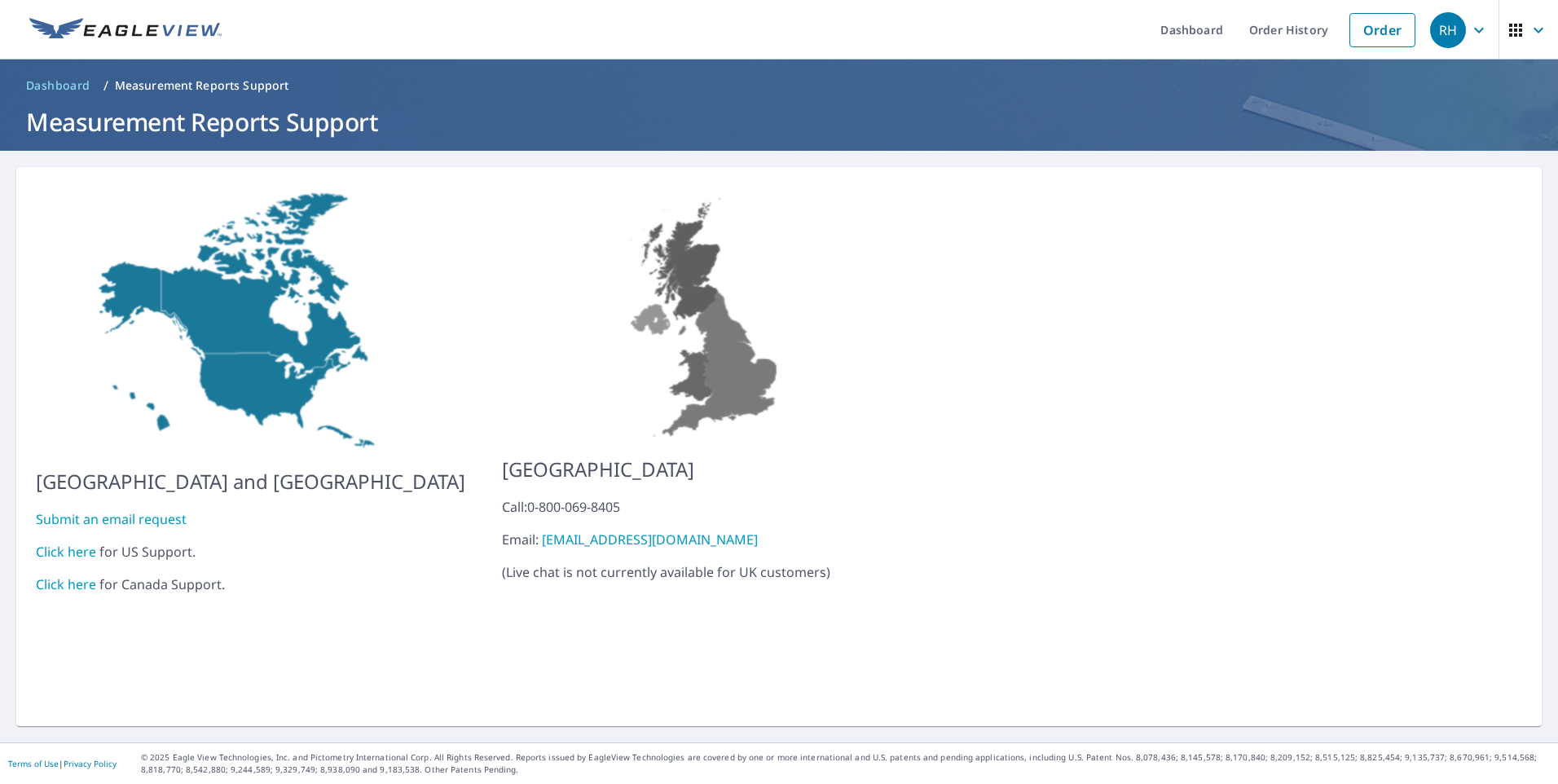
click at [83, 543] on link "Click here" at bounding box center [66, 552] width 61 height 18
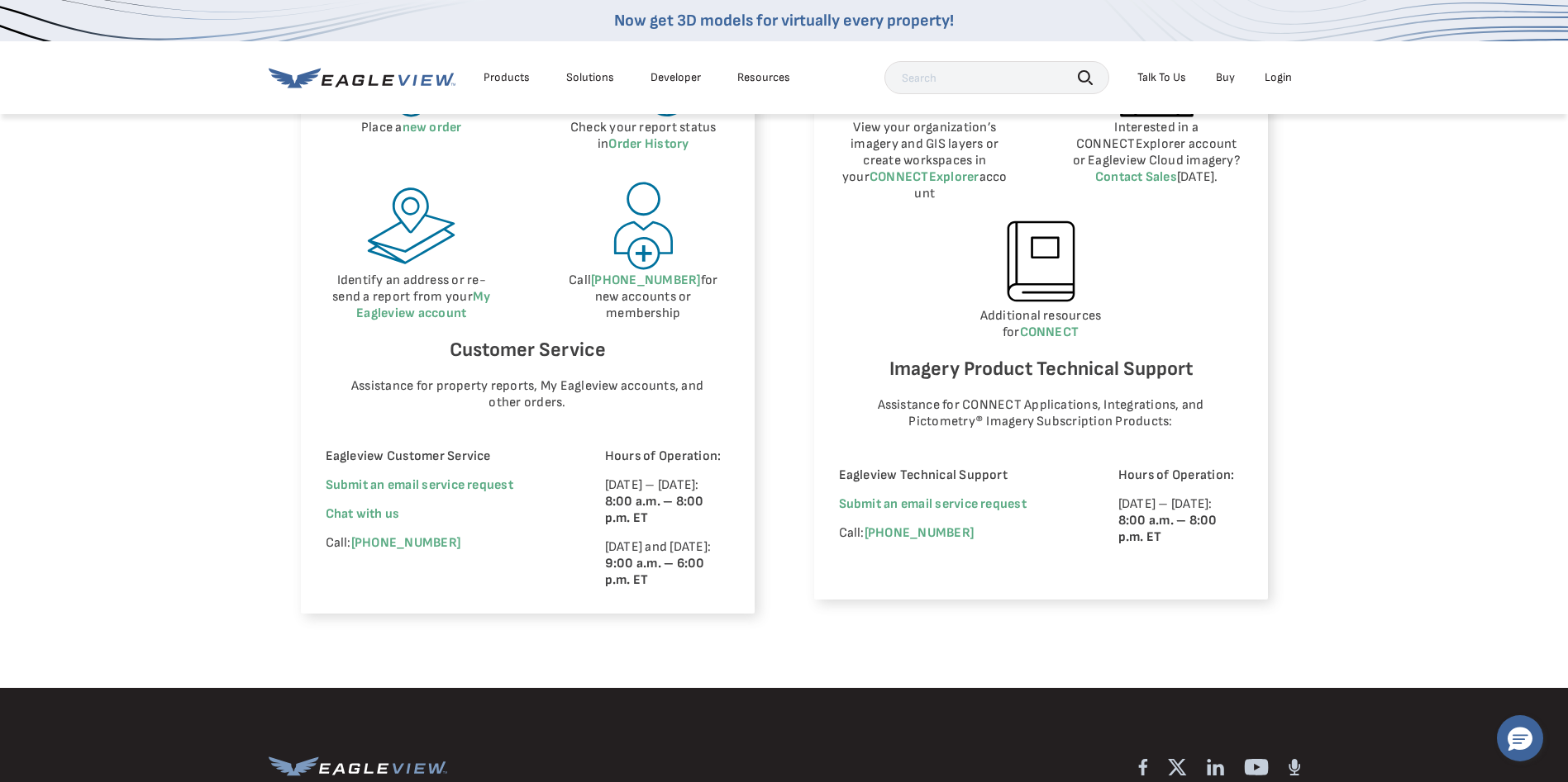
scroll to position [991, 0]
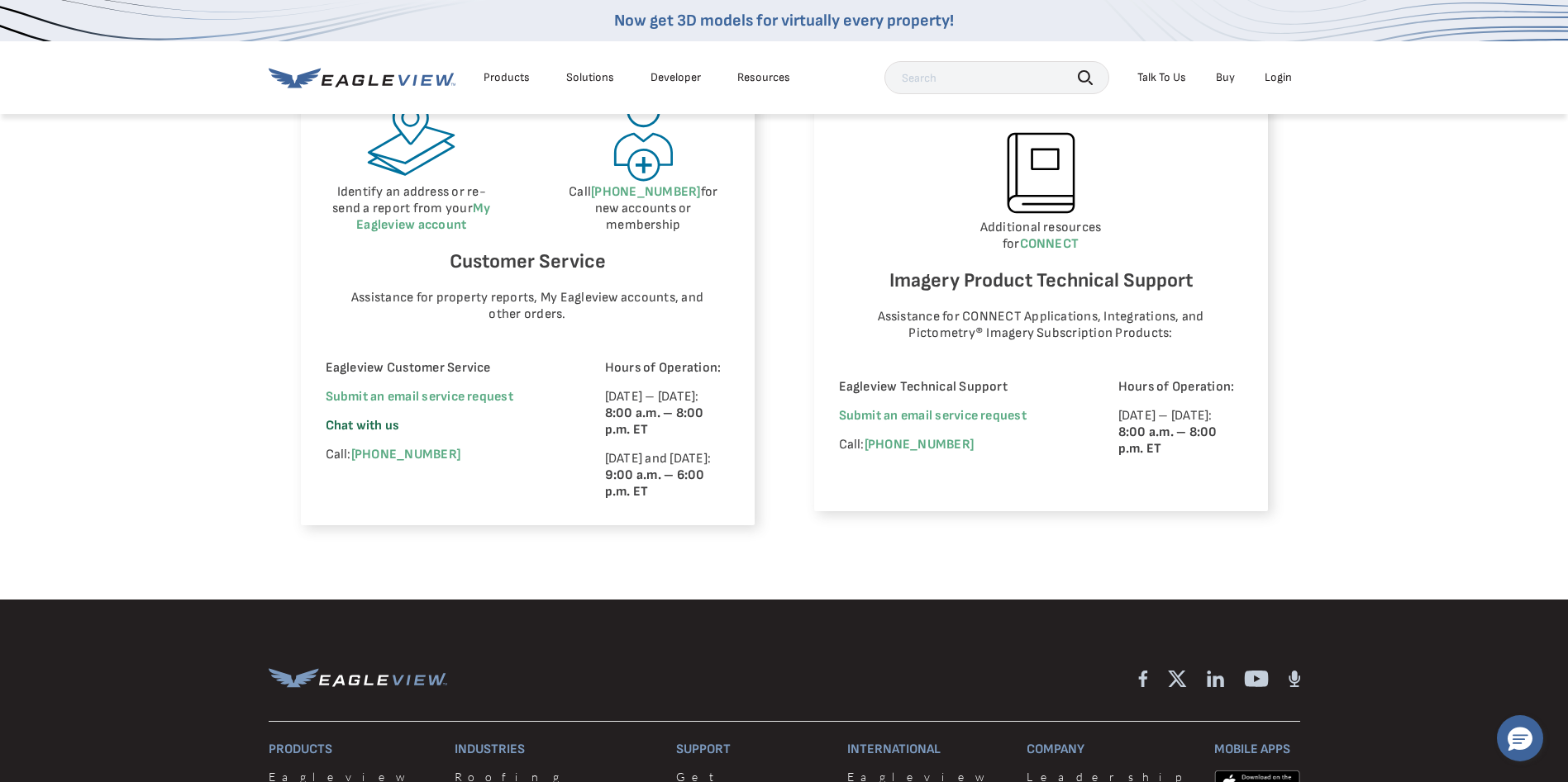
click at [358, 421] on span "Chat with us" at bounding box center [363, 426] width 74 height 16
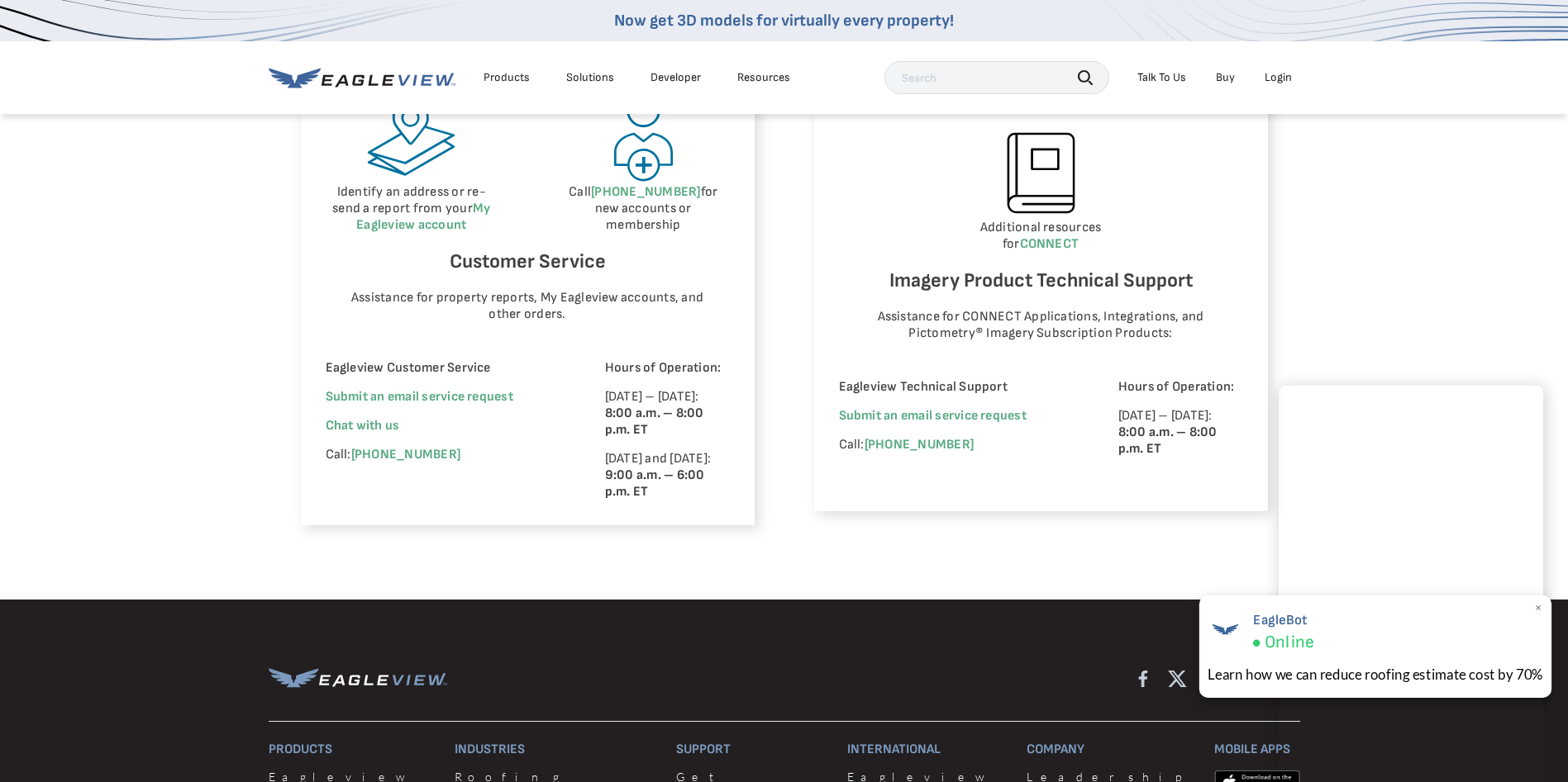
click at [1535, 612] on span "×" at bounding box center [1538, 608] width 9 height 18
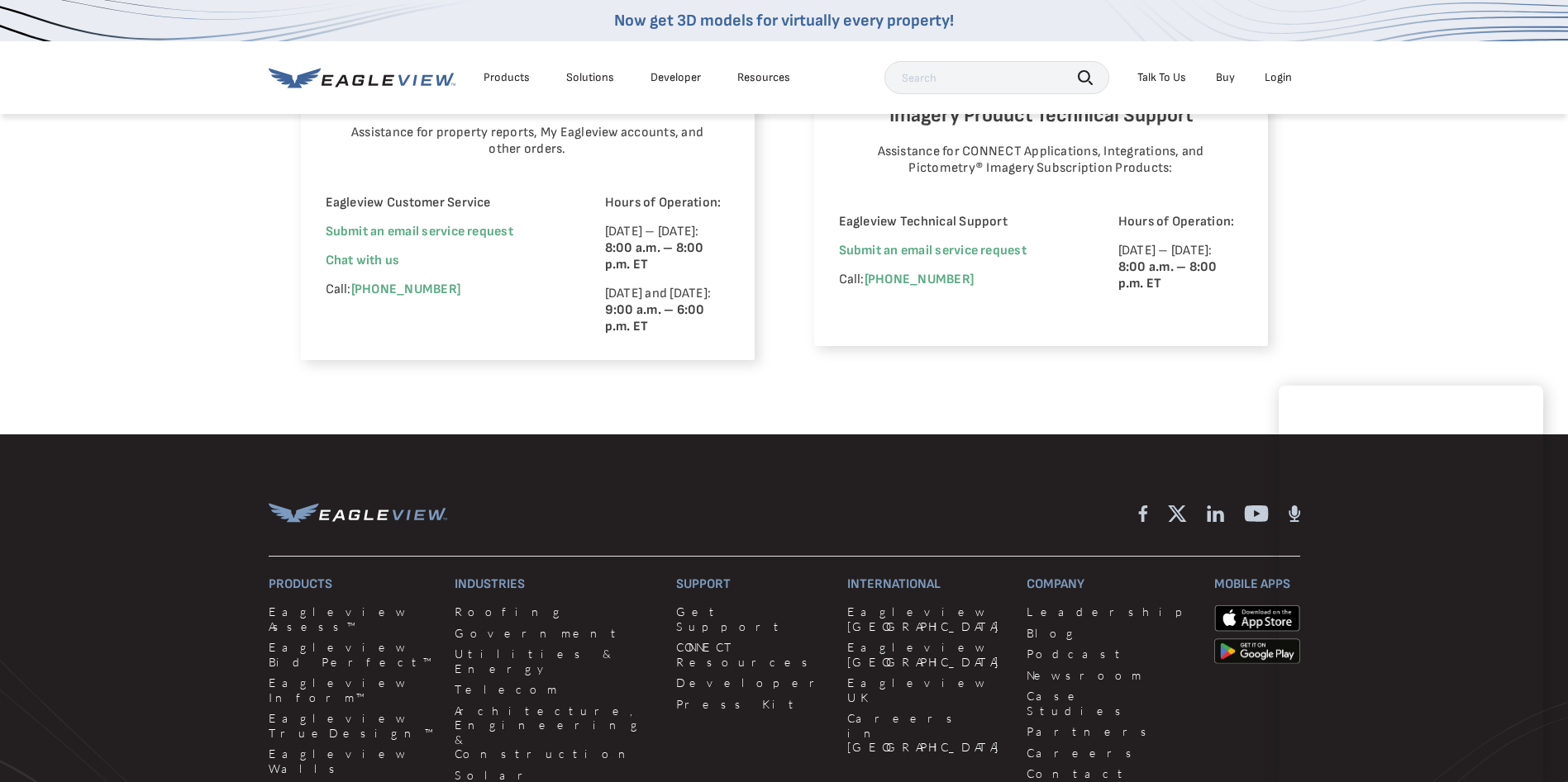
scroll to position [1474, 0]
